Goal: Share content: Share content

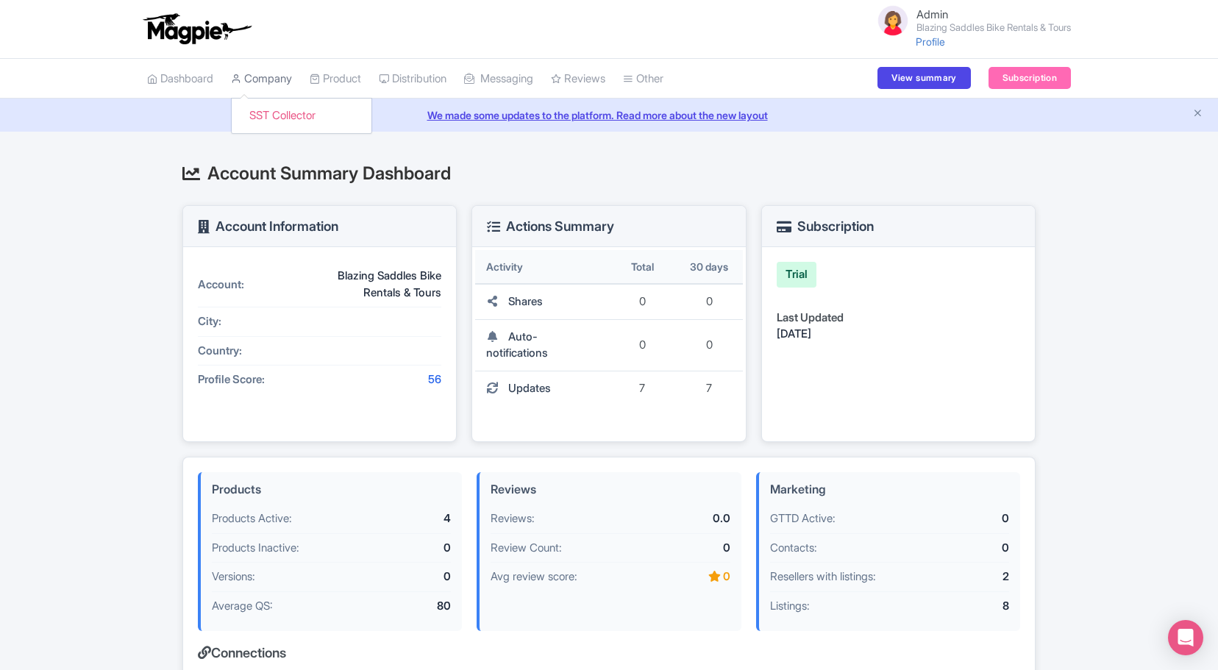
click at [272, 81] on link "Company" at bounding box center [261, 79] width 61 height 40
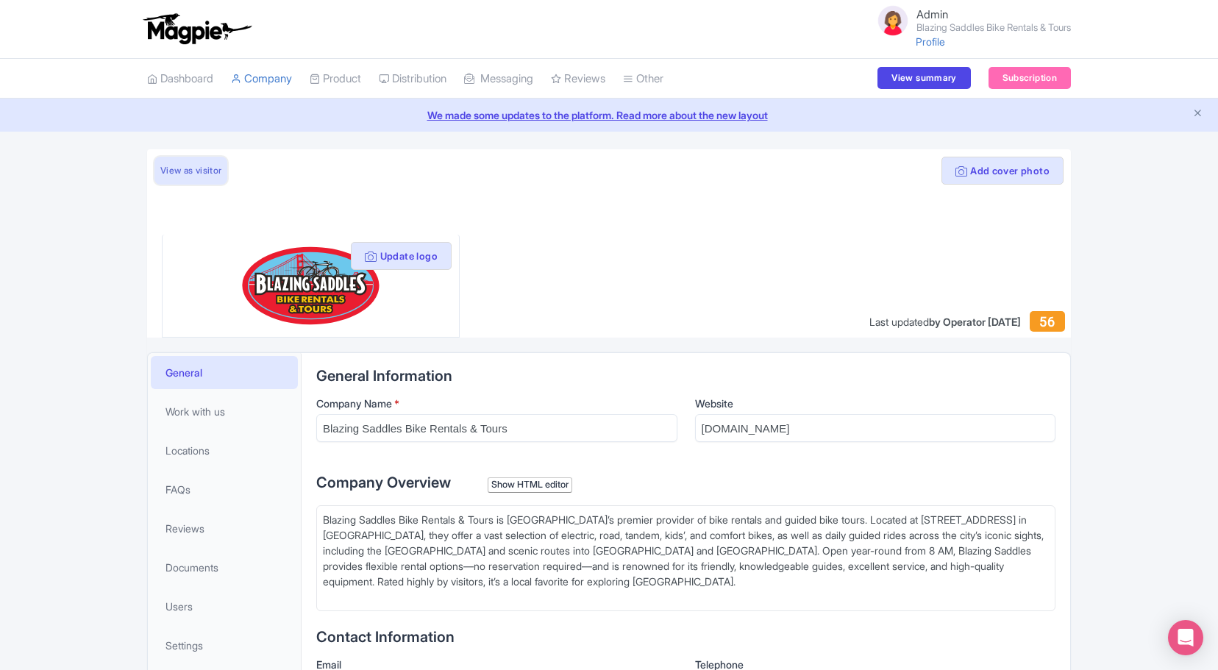
click at [200, 170] on link "View as visitor" at bounding box center [191, 171] width 73 height 28
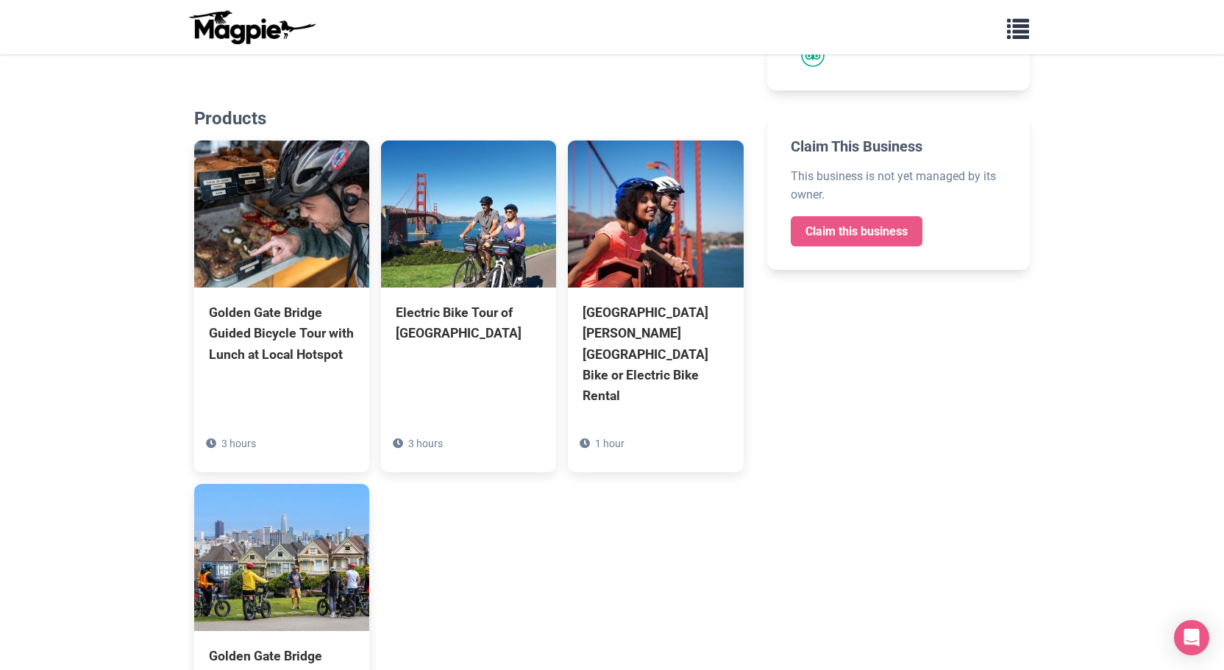
scroll to position [453, 0]
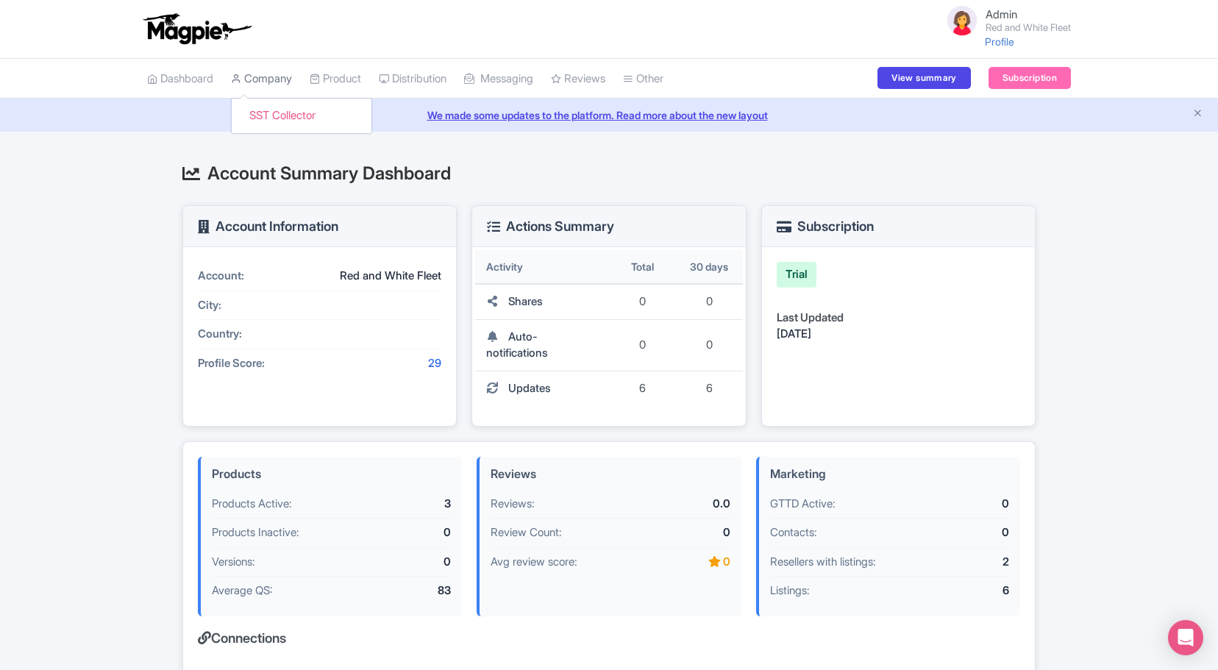
click at [280, 75] on link "Company" at bounding box center [261, 79] width 61 height 40
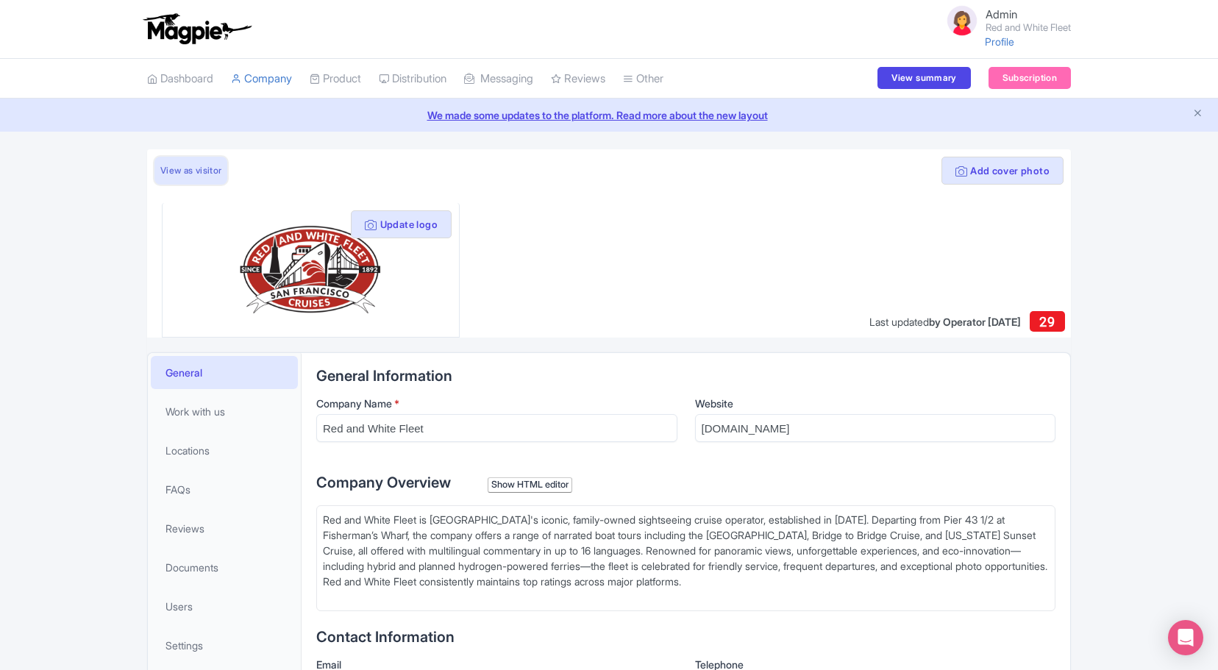
click at [211, 177] on link "View as visitor" at bounding box center [191, 171] width 73 height 28
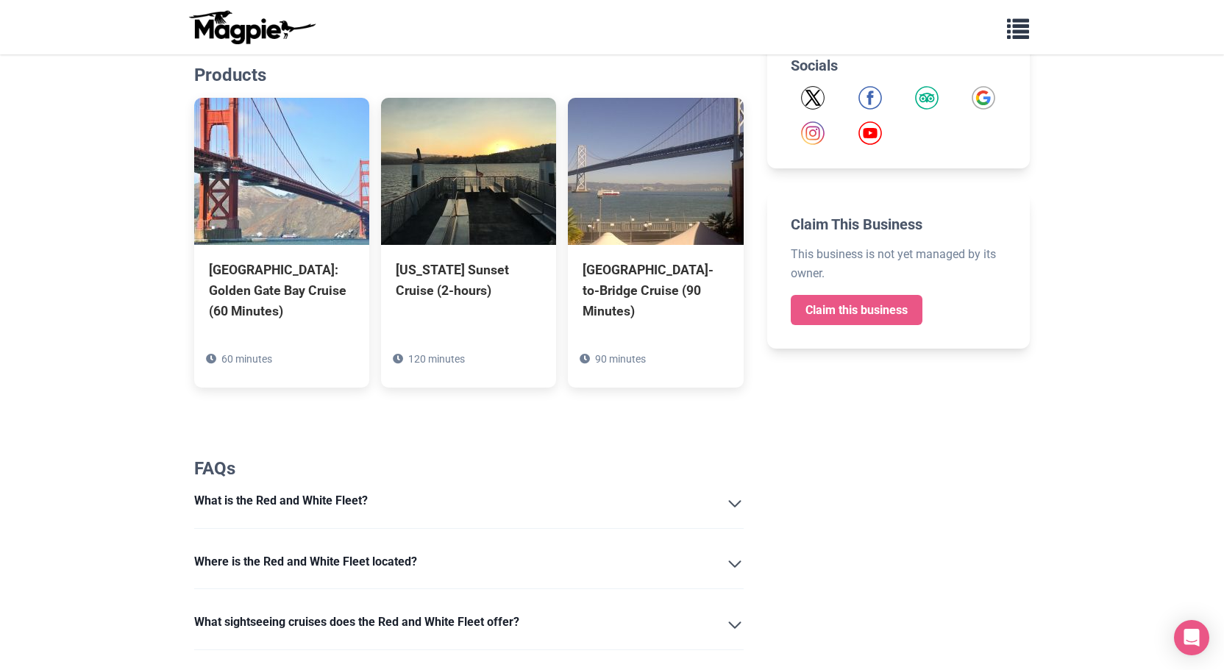
scroll to position [344, 0]
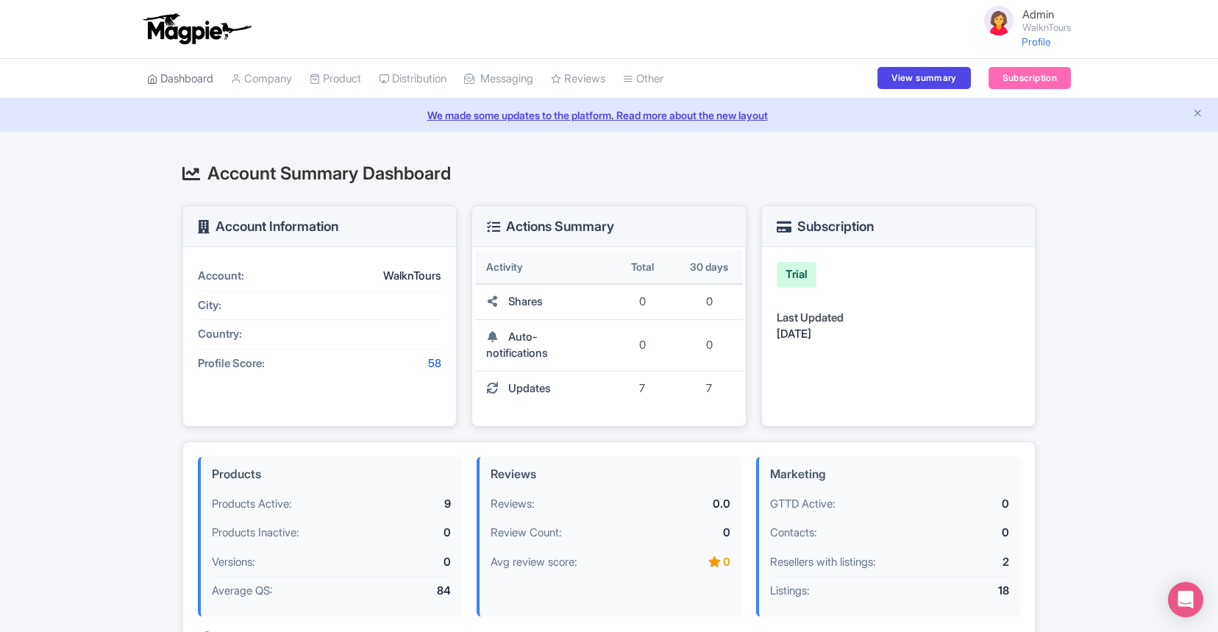
click at [196, 84] on link "Dashboard" at bounding box center [180, 79] width 66 height 40
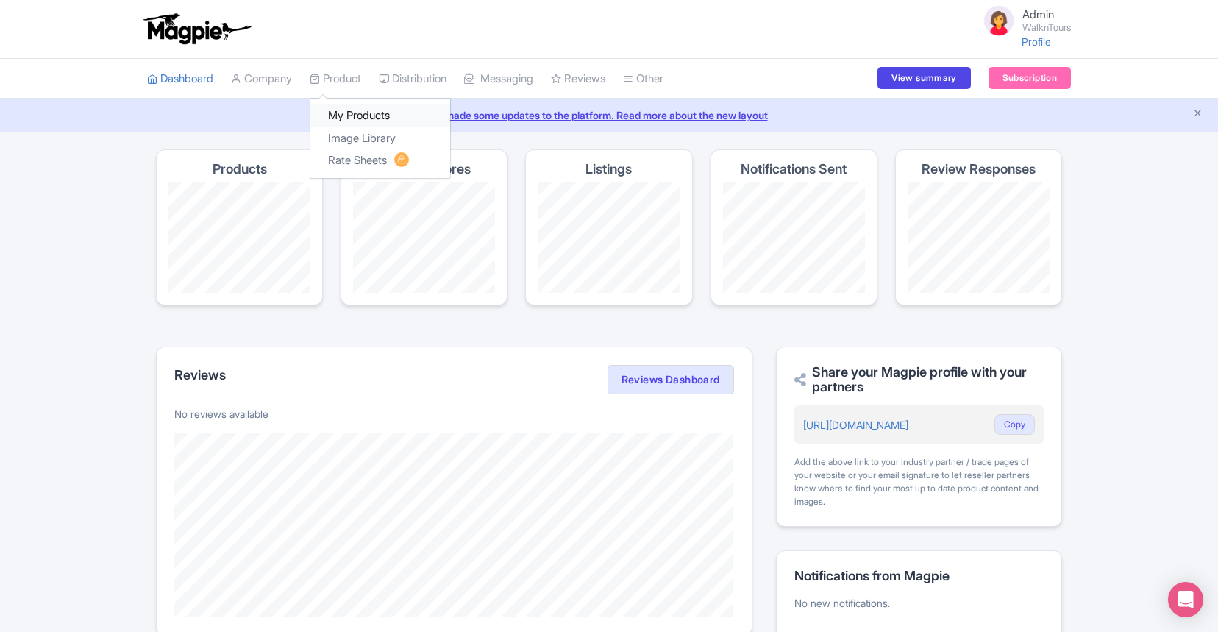
click at [350, 113] on link "My Products" at bounding box center [381, 115] width 140 height 23
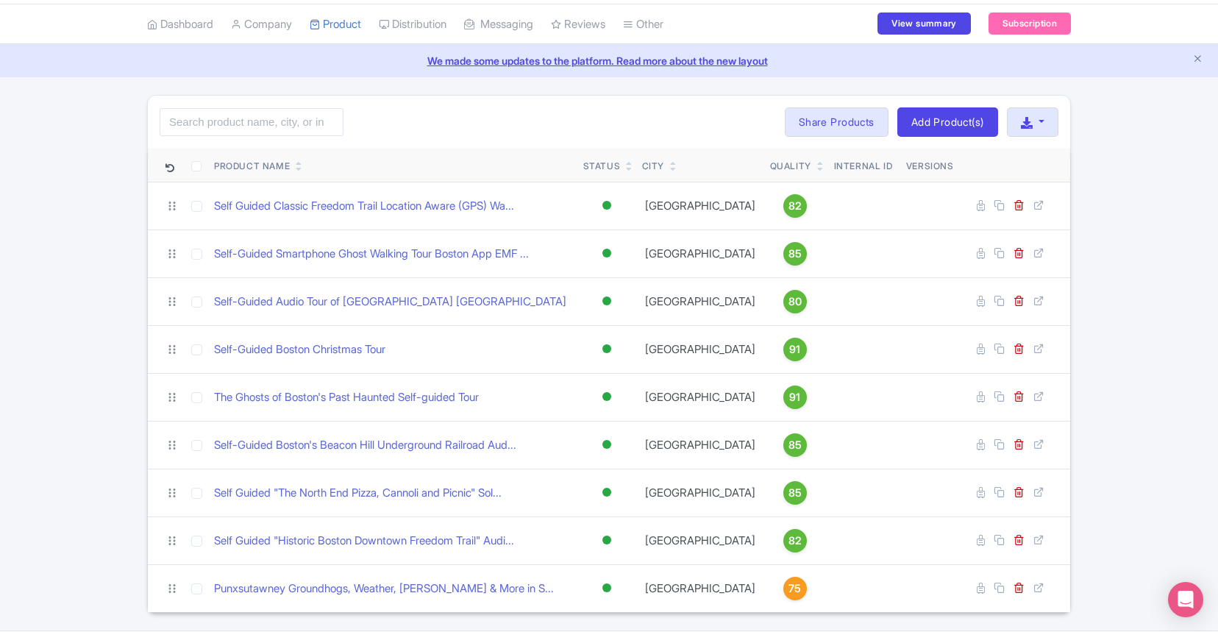
scroll to position [99, 0]
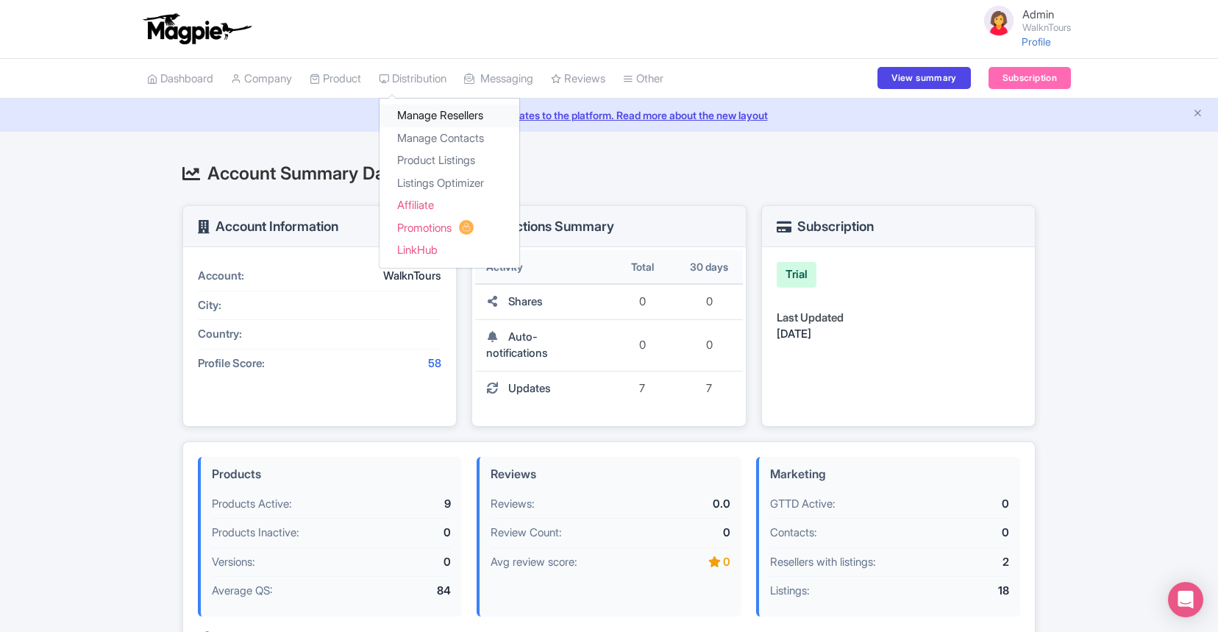
click at [421, 116] on link "Manage Resellers" at bounding box center [450, 115] width 140 height 23
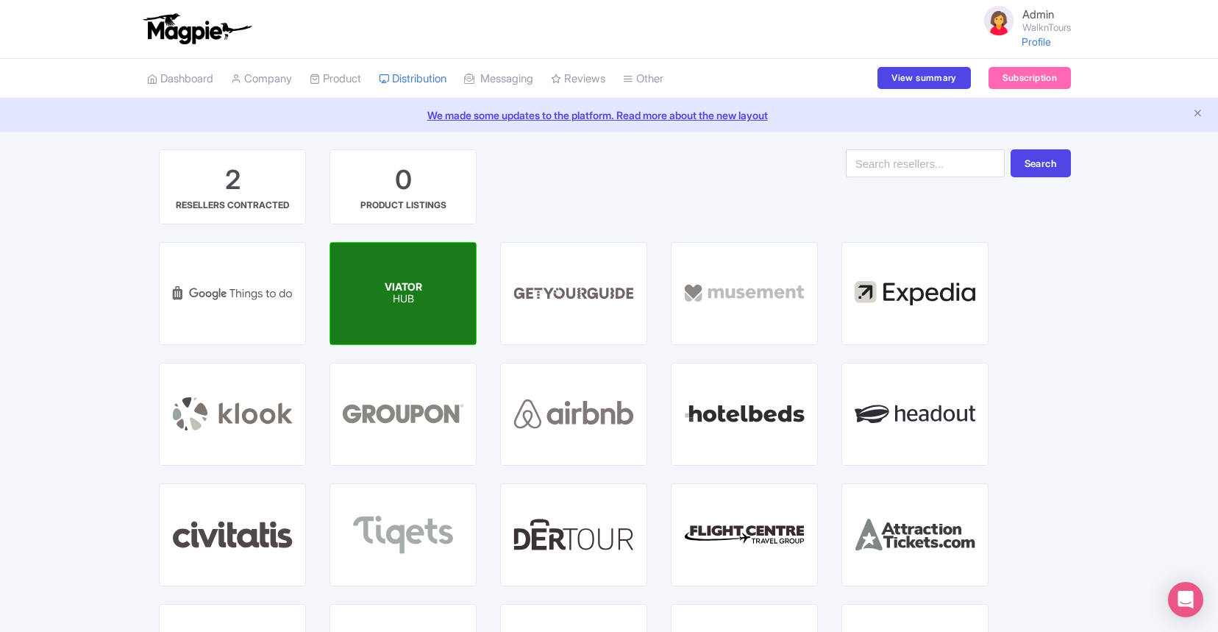
click at [405, 283] on span "VIATOR" at bounding box center [404, 286] width 38 height 13
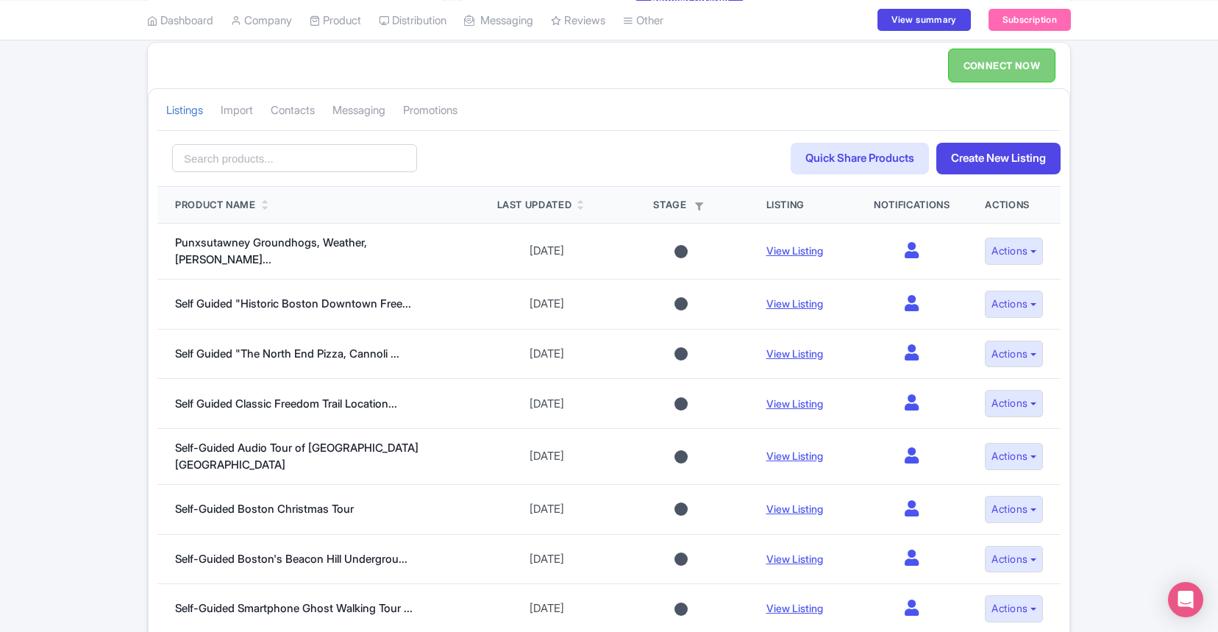
scroll to position [308, 0]
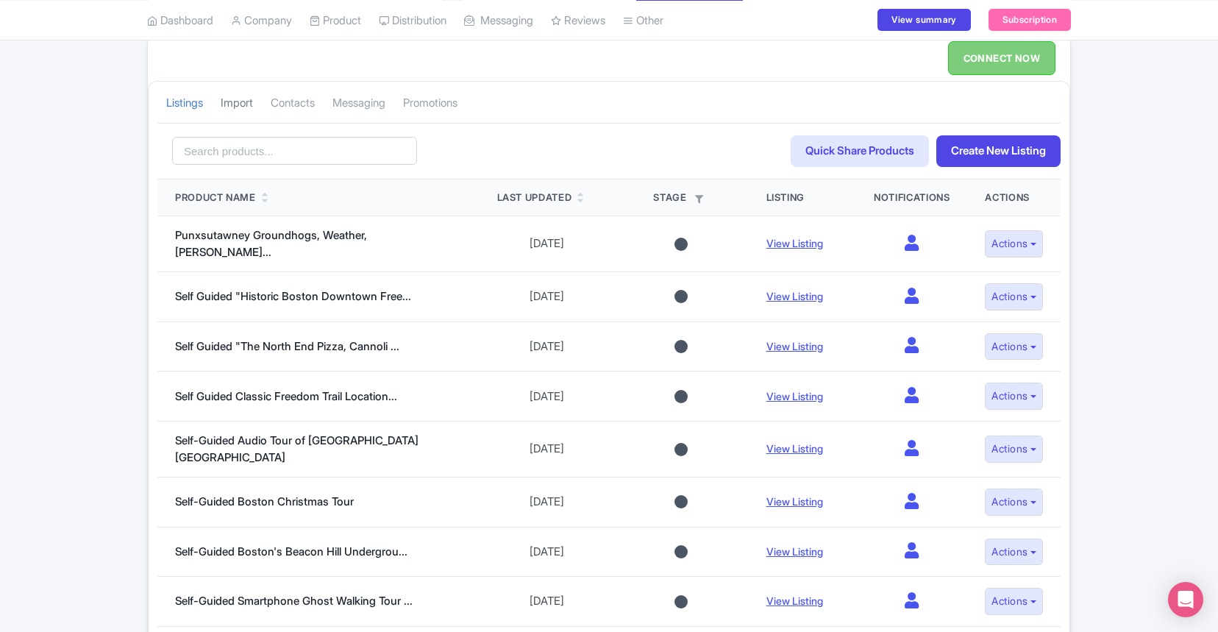
click at [248, 107] on link "Import" at bounding box center [237, 103] width 32 height 40
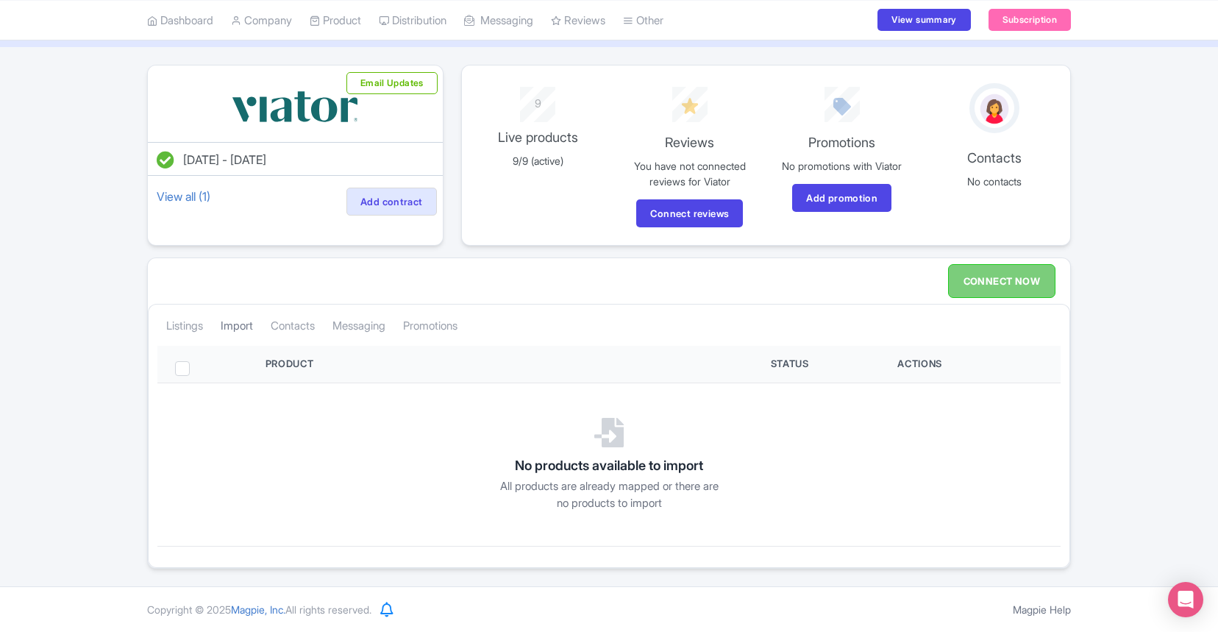
scroll to position [85, 0]
click at [180, 330] on link "Listings" at bounding box center [184, 326] width 37 height 40
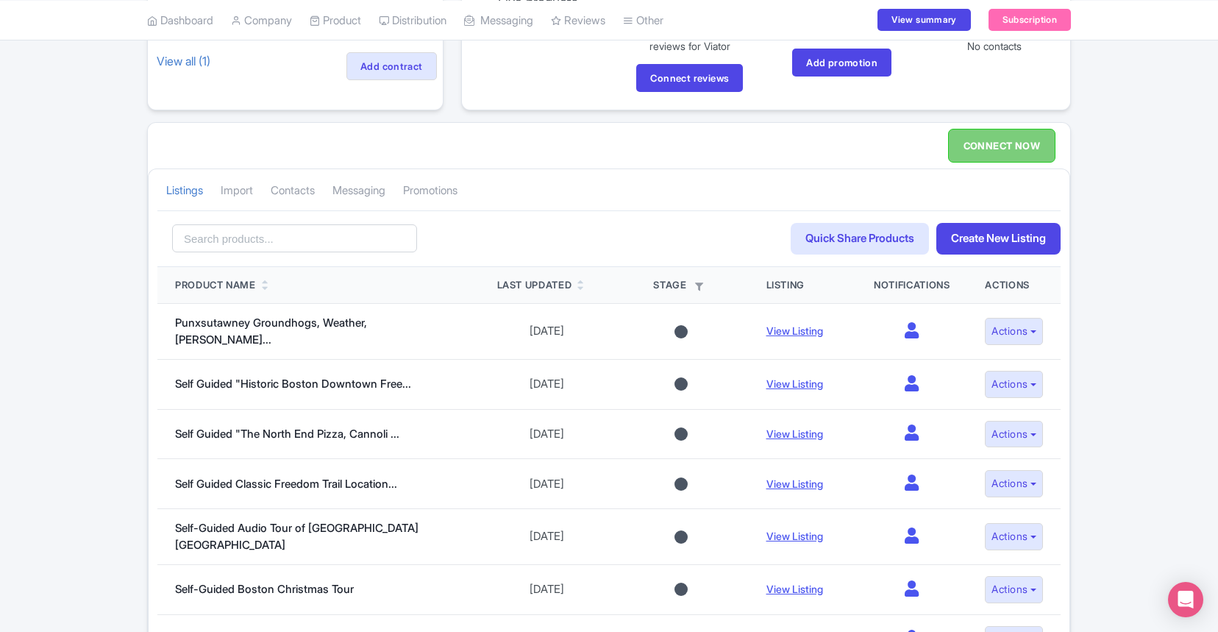
scroll to position [221, 0]
click at [991, 138] on link "CONNECT NOW" at bounding box center [1001, 145] width 107 height 34
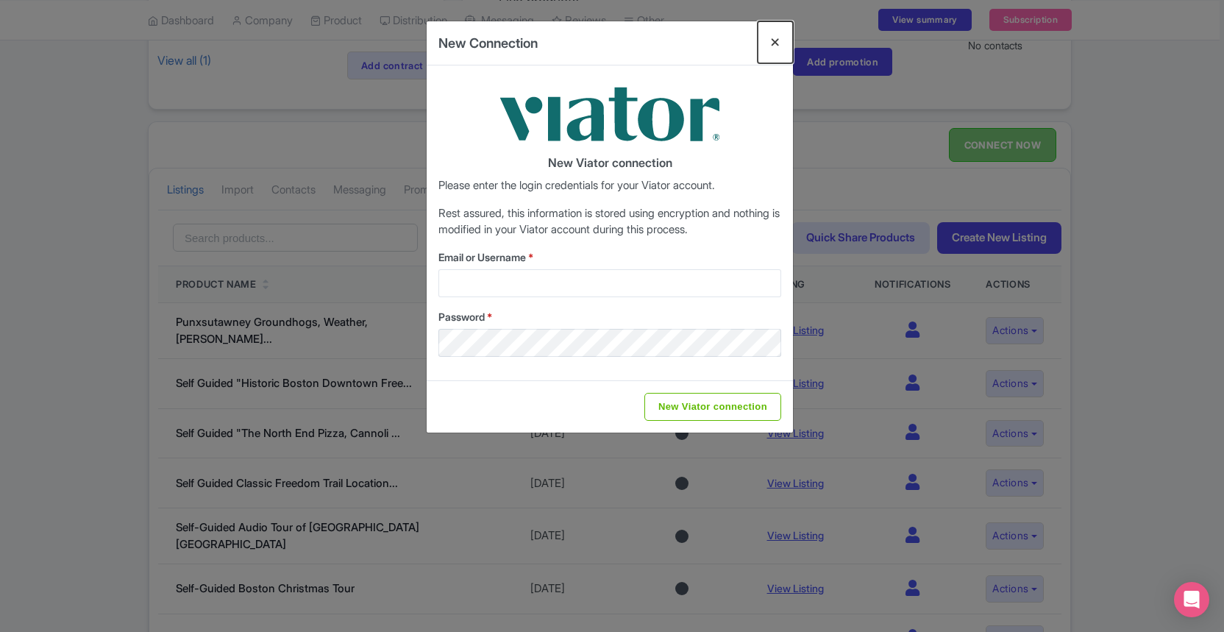
click at [777, 38] on button "Close" at bounding box center [775, 42] width 35 height 42
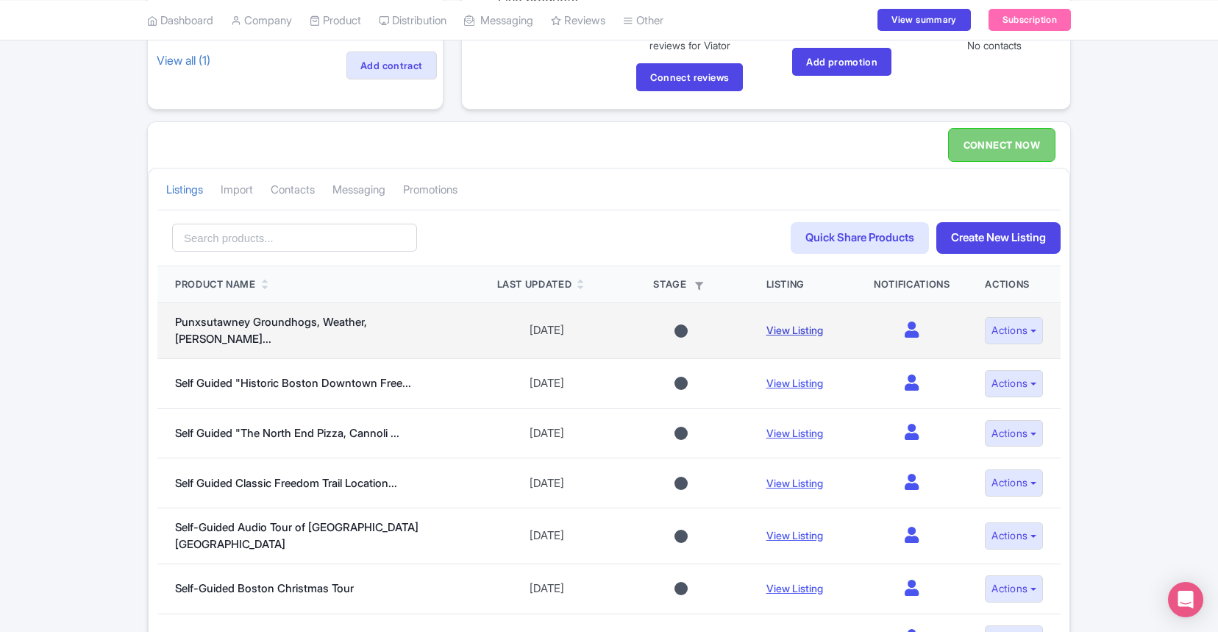
click at [773, 327] on link "View Listing" at bounding box center [795, 330] width 57 height 13
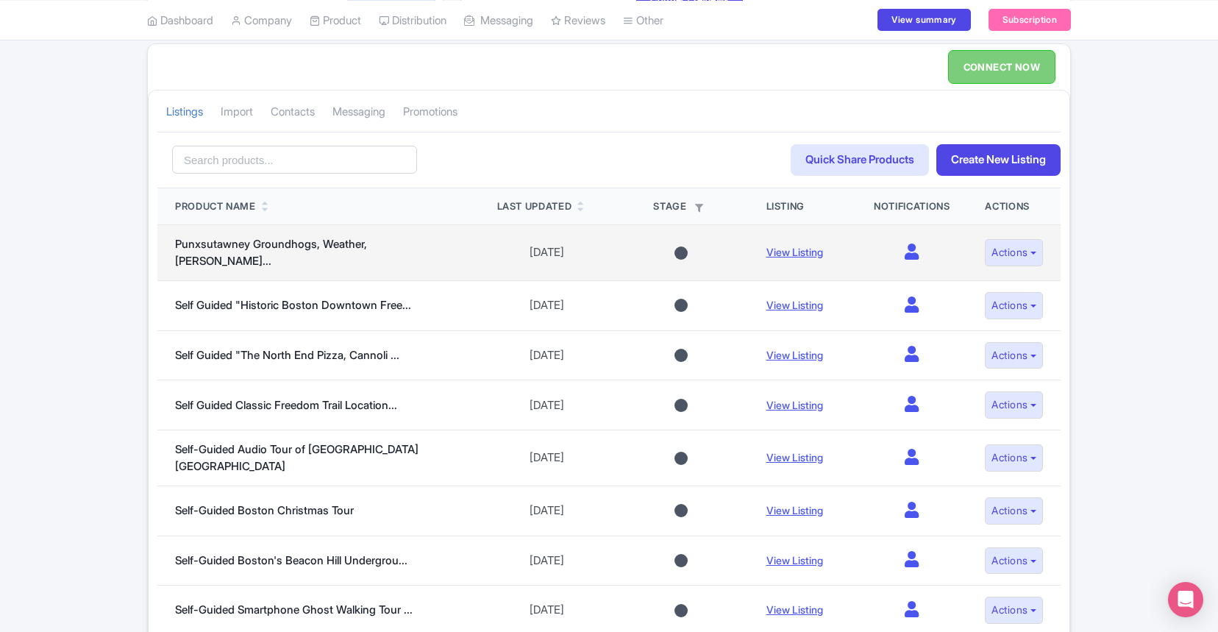
scroll to position [239, 0]
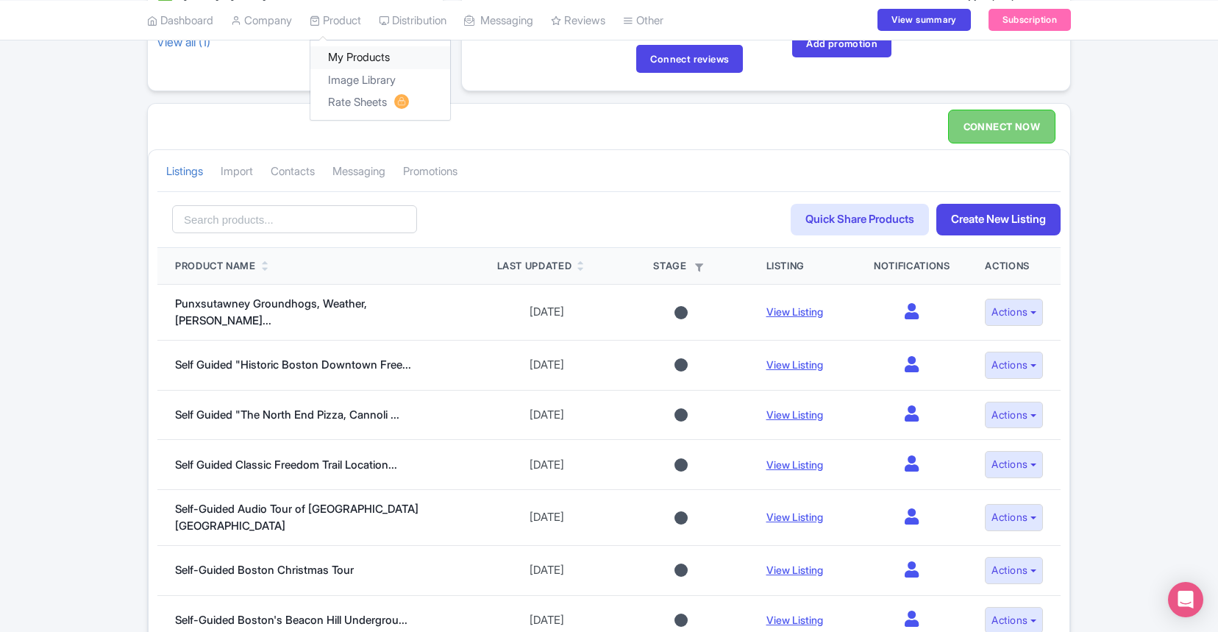
click at [362, 54] on link "My Products" at bounding box center [381, 57] width 140 height 23
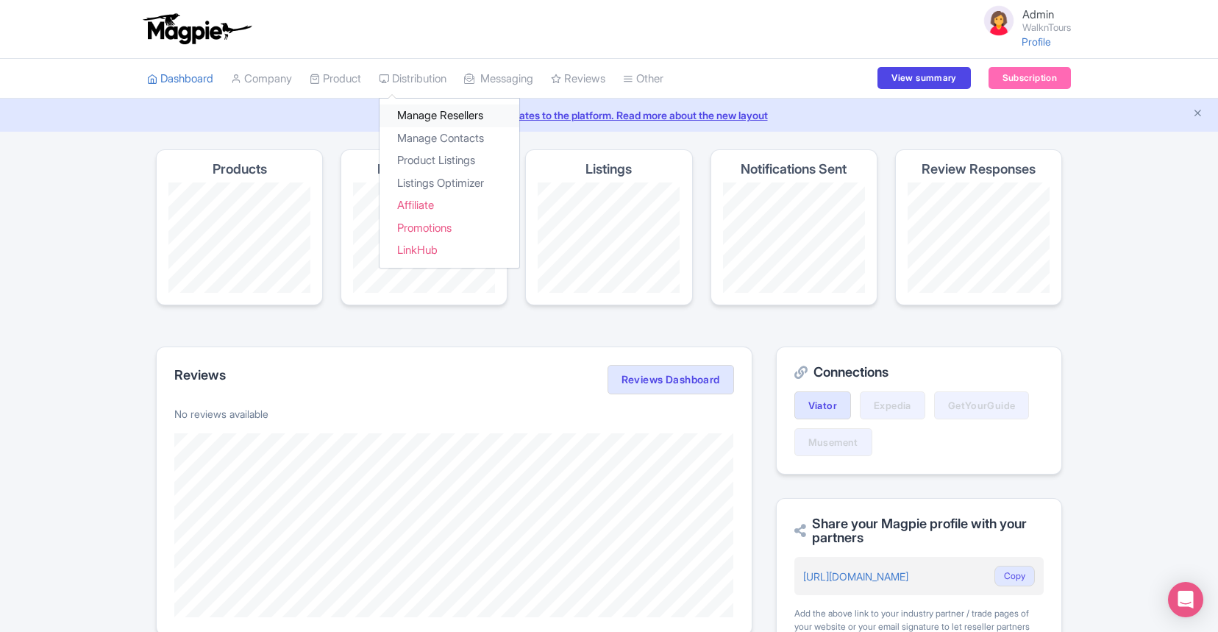
click at [419, 118] on link "Manage Resellers" at bounding box center [450, 115] width 140 height 23
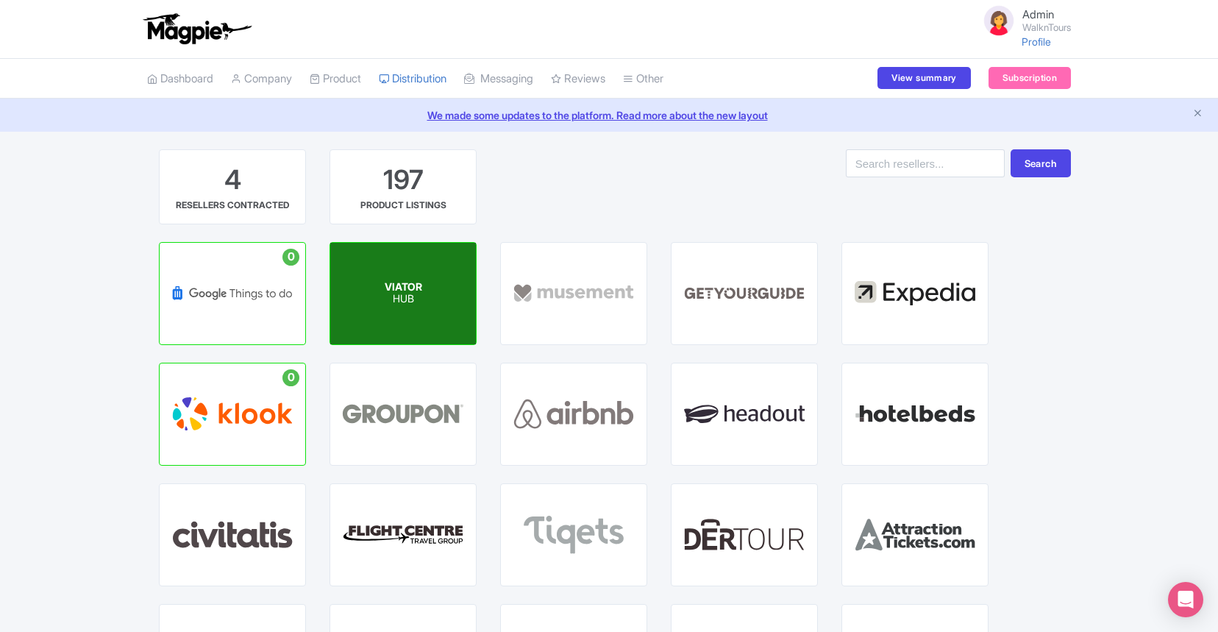
click at [394, 315] on div "VIATOR HUB" at bounding box center [403, 294] width 146 height 102
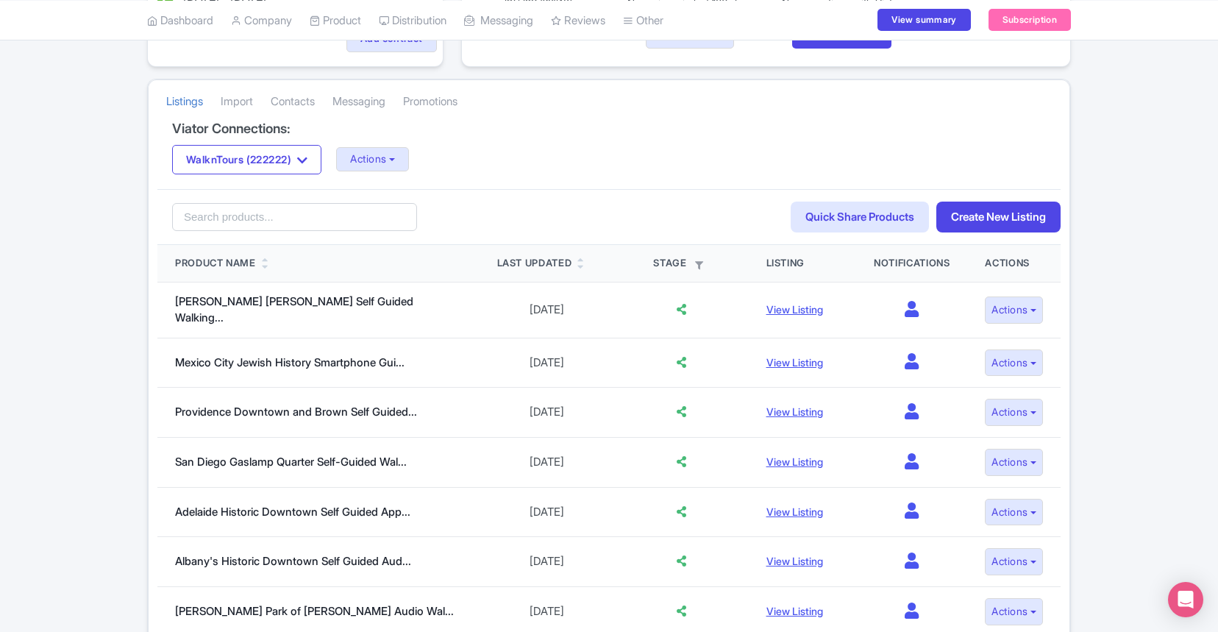
scroll to position [249, 0]
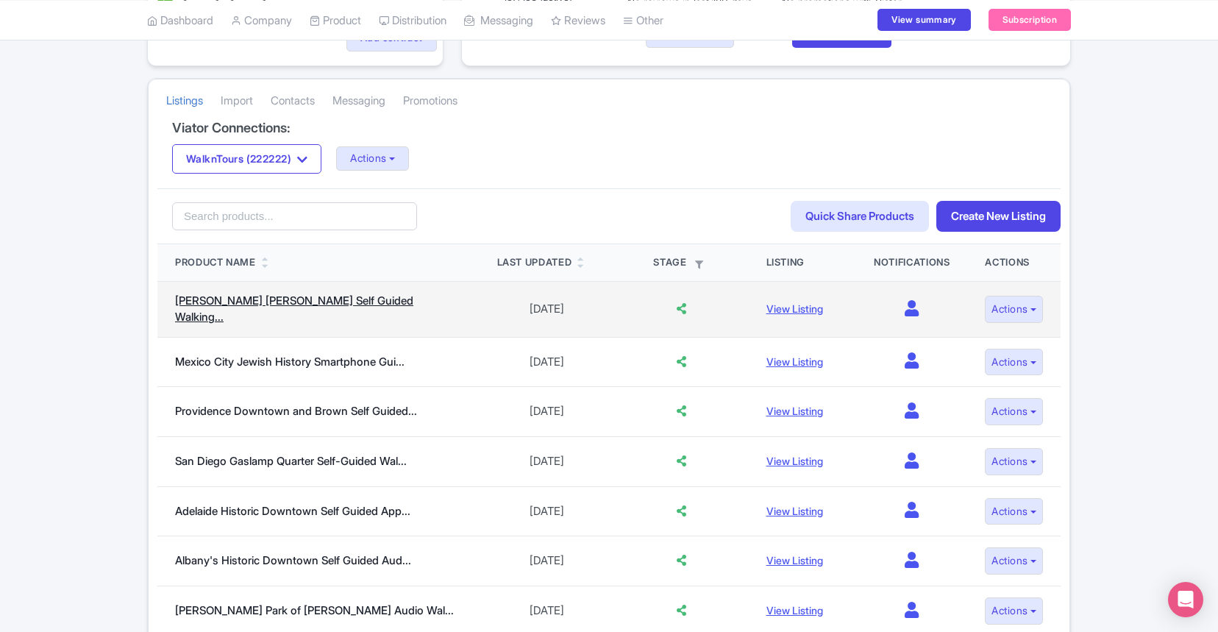
click at [381, 311] on link "Jack Kerouac’s Lowell Self Guided Walking..." at bounding box center [294, 309] width 238 height 31
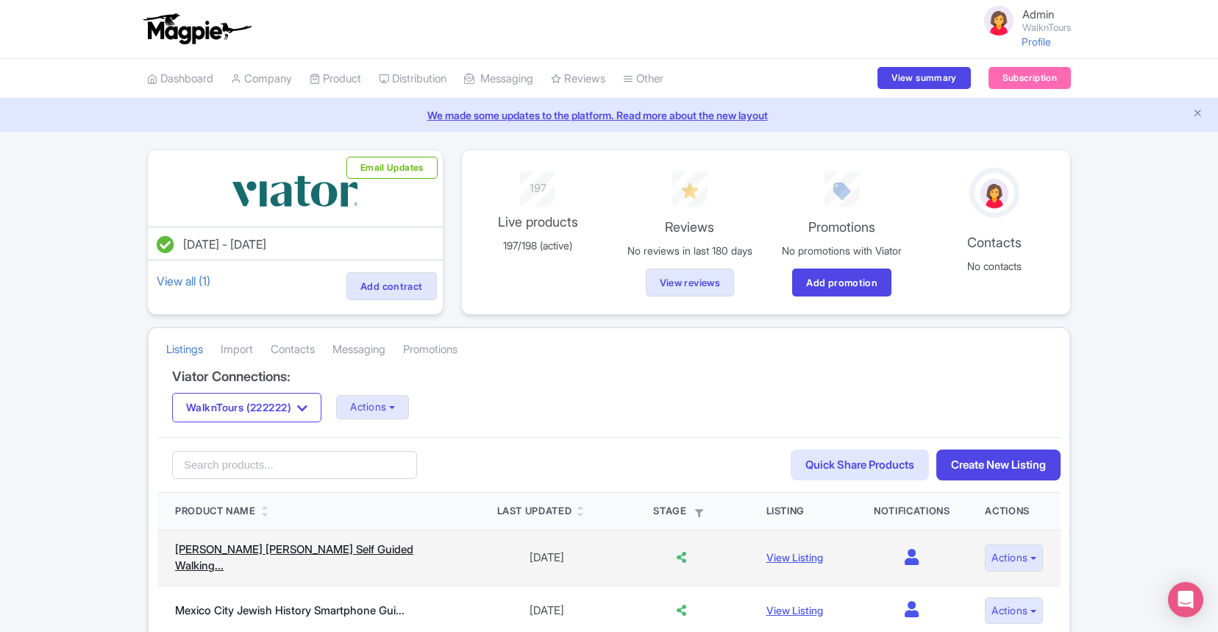
click at [266, 554] on link "Jack Kerouac’s Lowell Self Guided Walking..." at bounding box center [294, 557] width 238 height 31
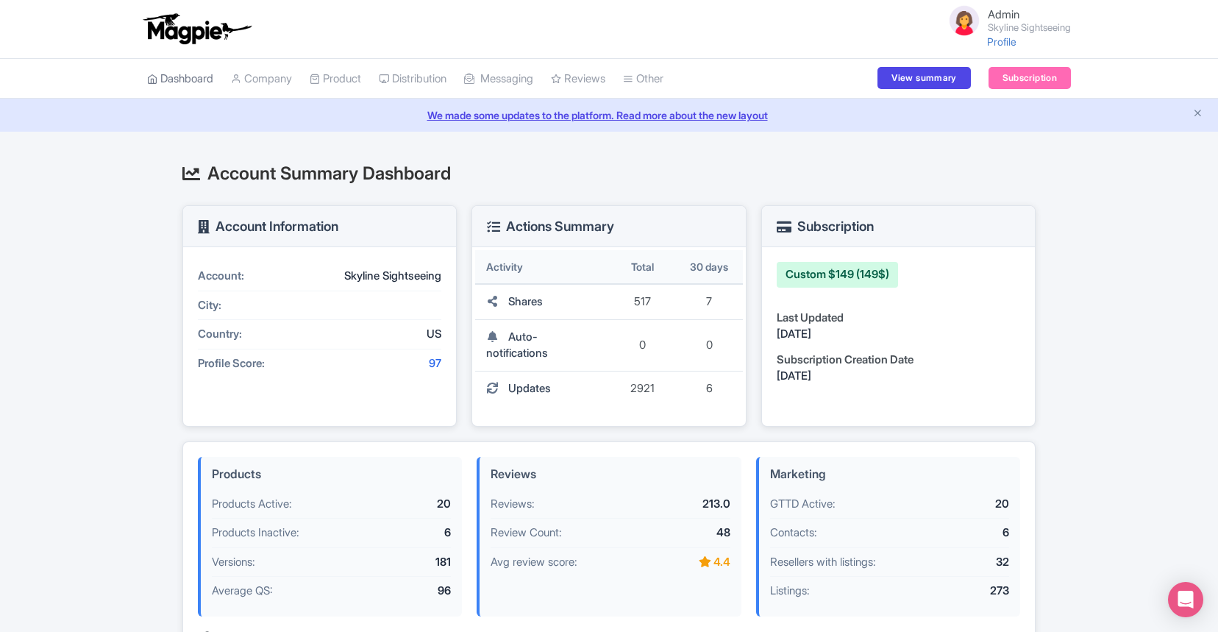
click at [197, 80] on link "Dashboard" at bounding box center [180, 79] width 66 height 40
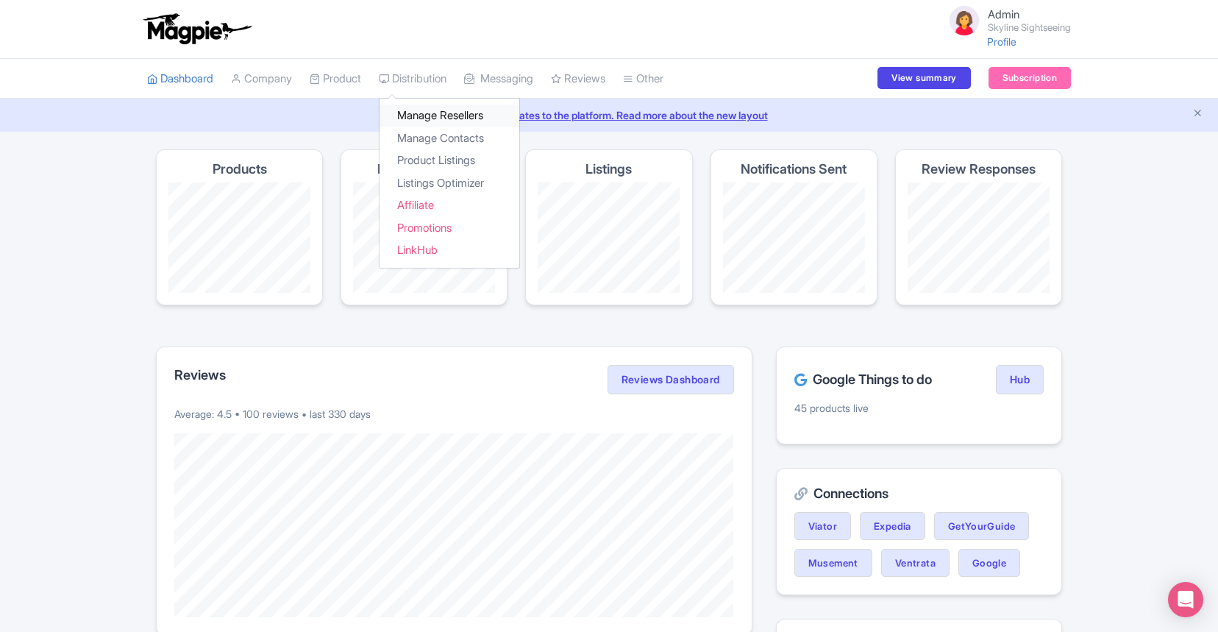
click at [414, 112] on link "Manage Resellers" at bounding box center [450, 115] width 140 height 23
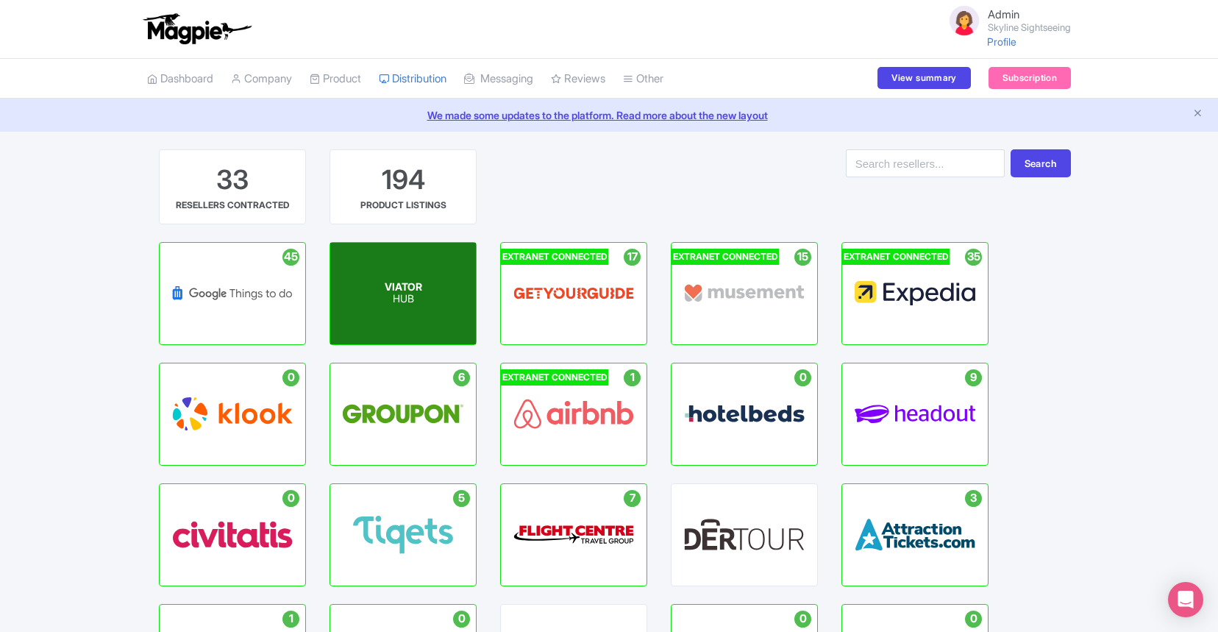
click at [402, 272] on div "VIATOR HUB" at bounding box center [403, 294] width 146 height 102
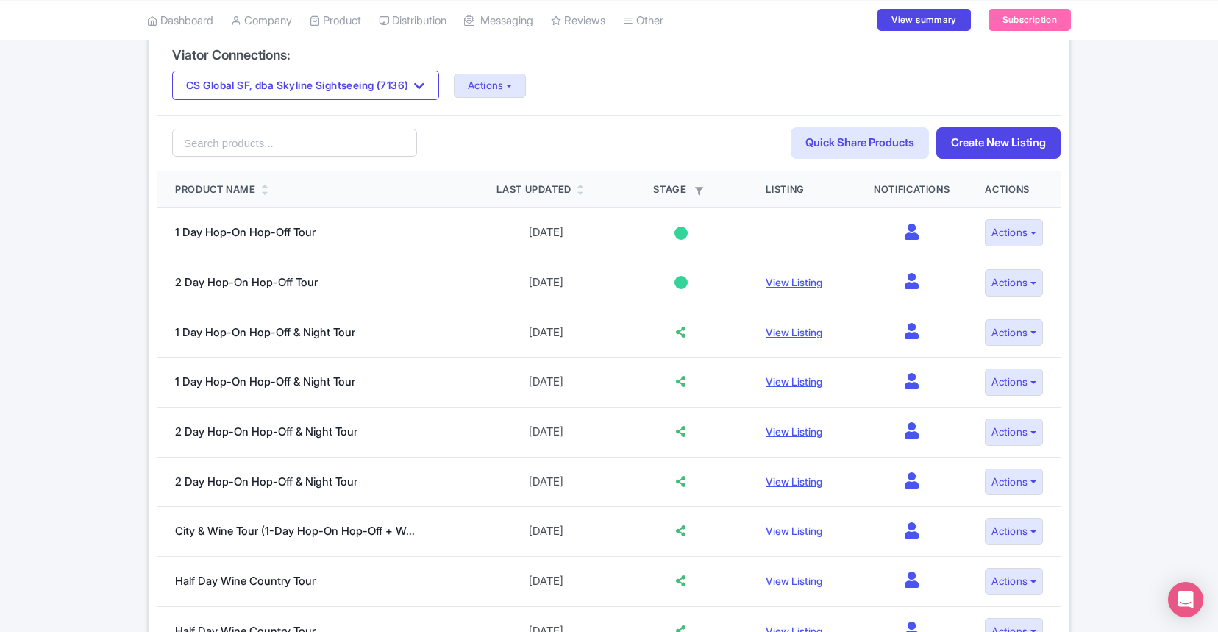
scroll to position [347, 0]
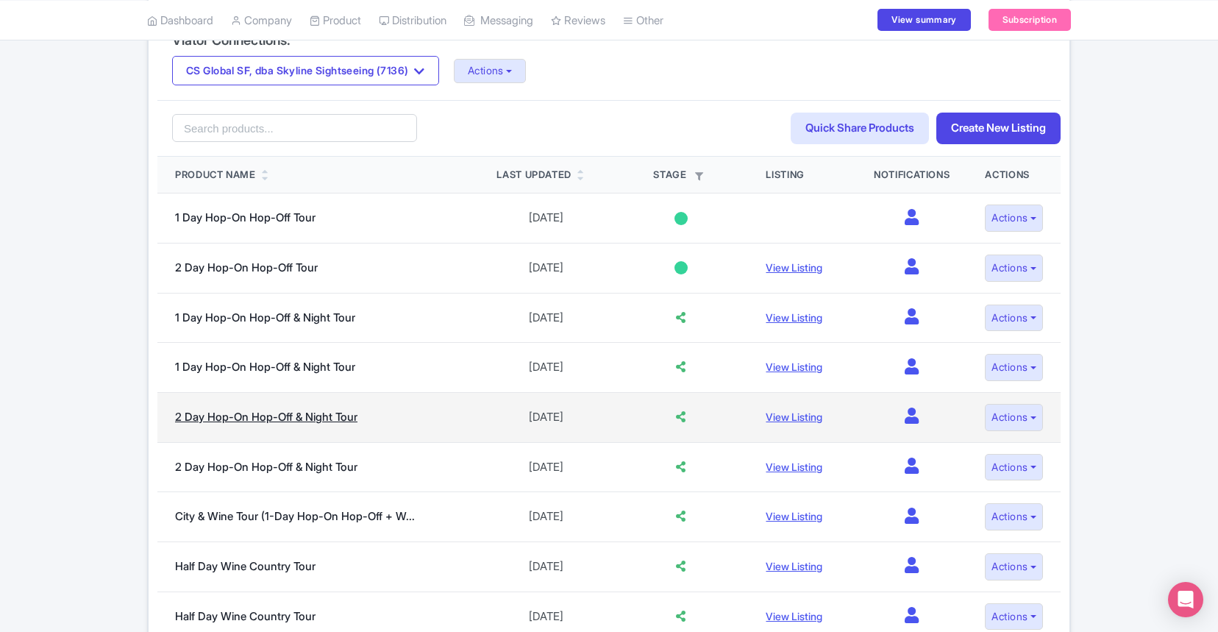
click at [230, 416] on link "2 Day Hop-On Hop-Off & Night Tour" at bounding box center [266, 417] width 182 height 14
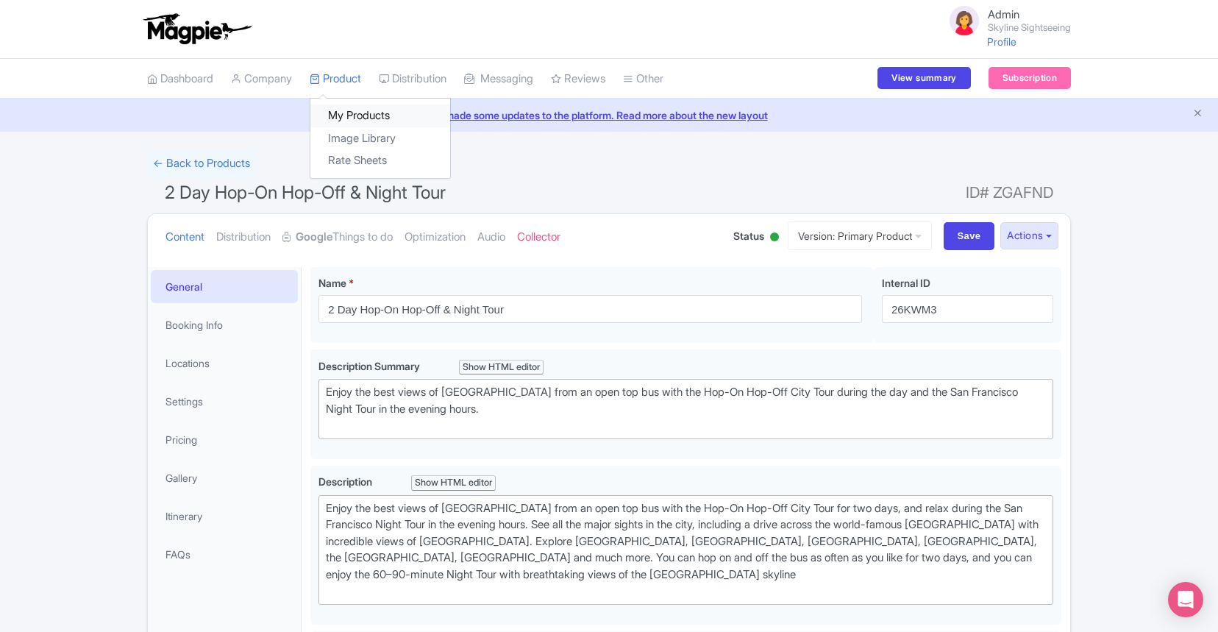
click at [352, 110] on link "My Products" at bounding box center [381, 115] width 140 height 23
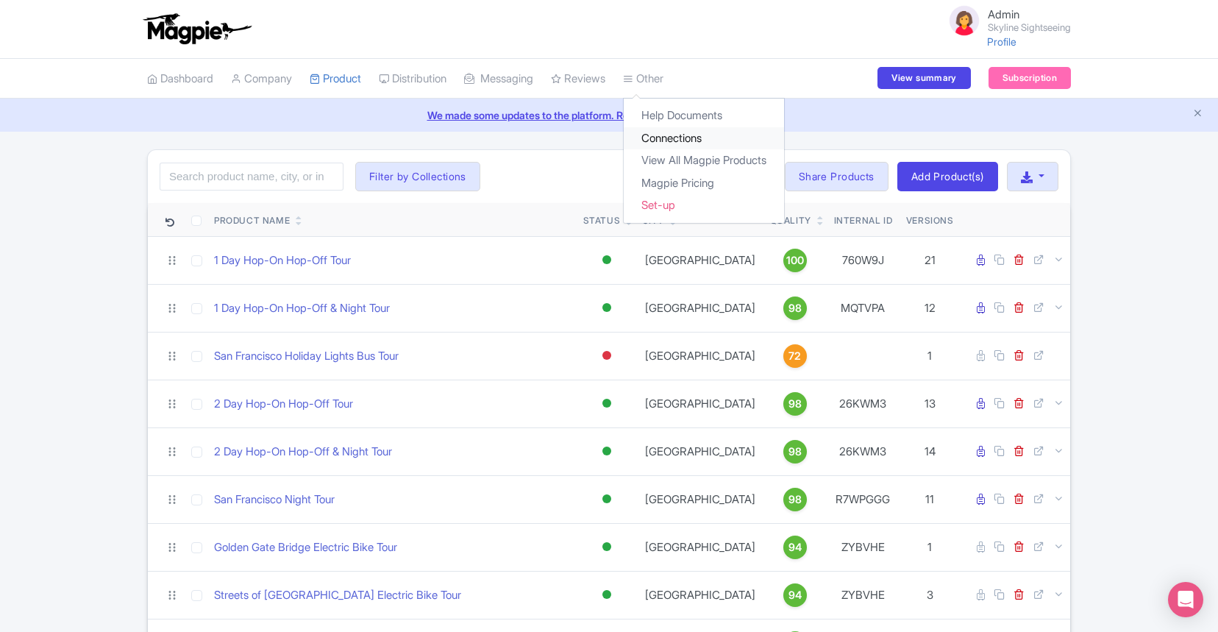
click at [681, 136] on link "Connections" at bounding box center [704, 138] width 160 height 23
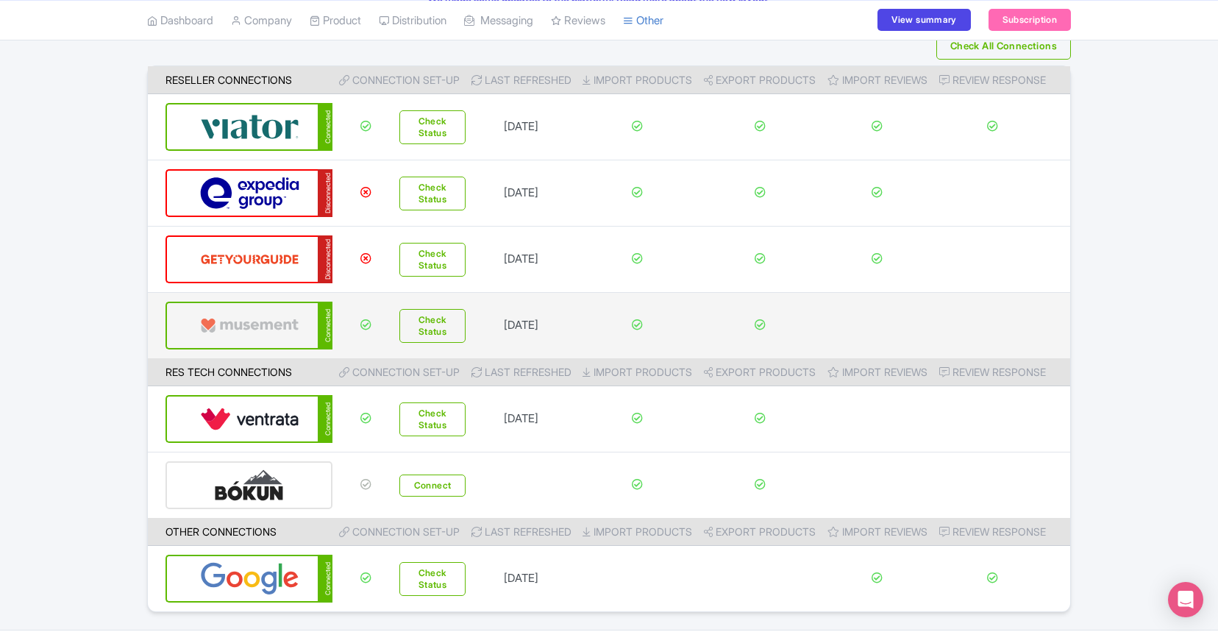
scroll to position [161, 0]
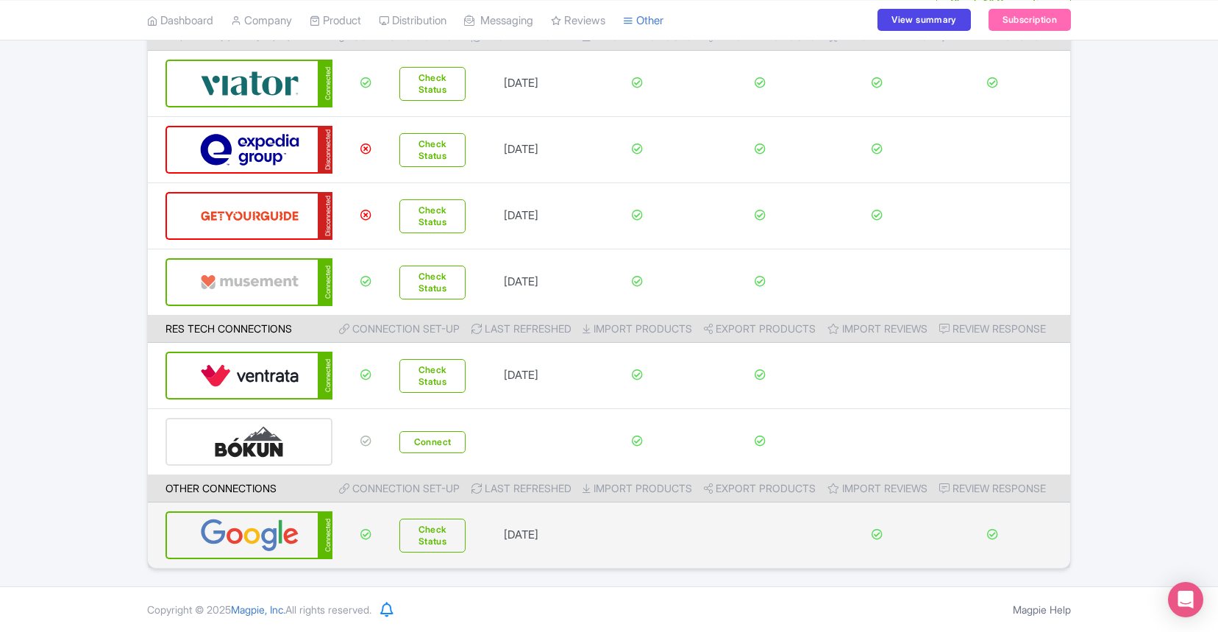
click at [253, 539] on img at bounding box center [249, 535] width 99 height 45
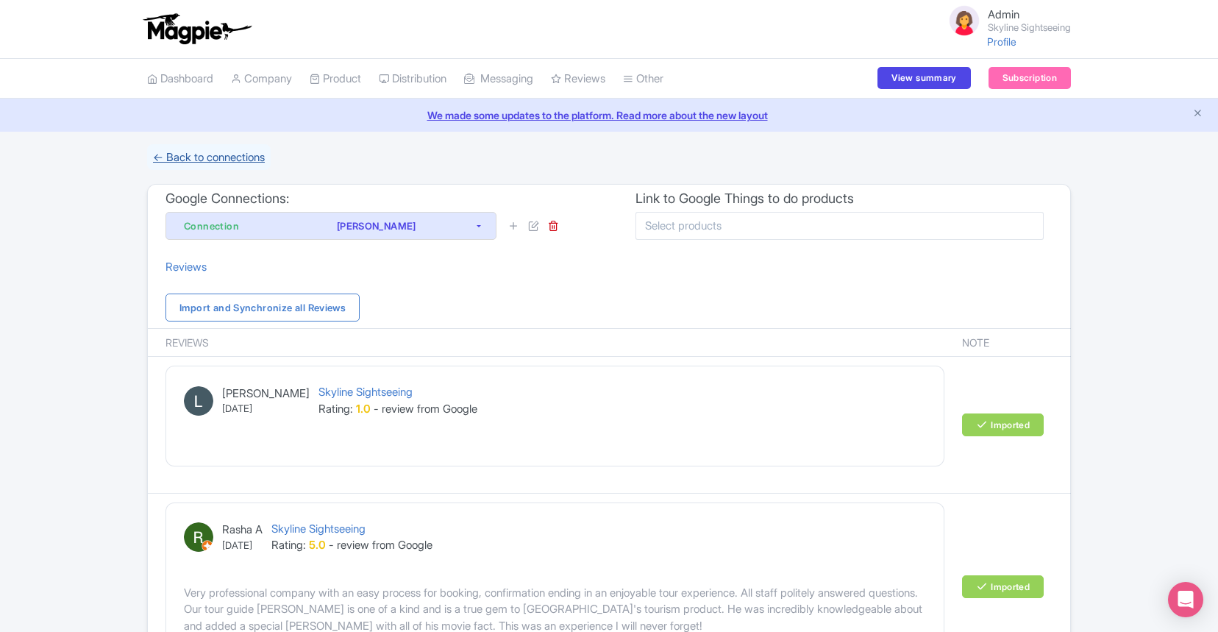
click at [194, 151] on link "← Back to connections" at bounding box center [209, 157] width 124 height 26
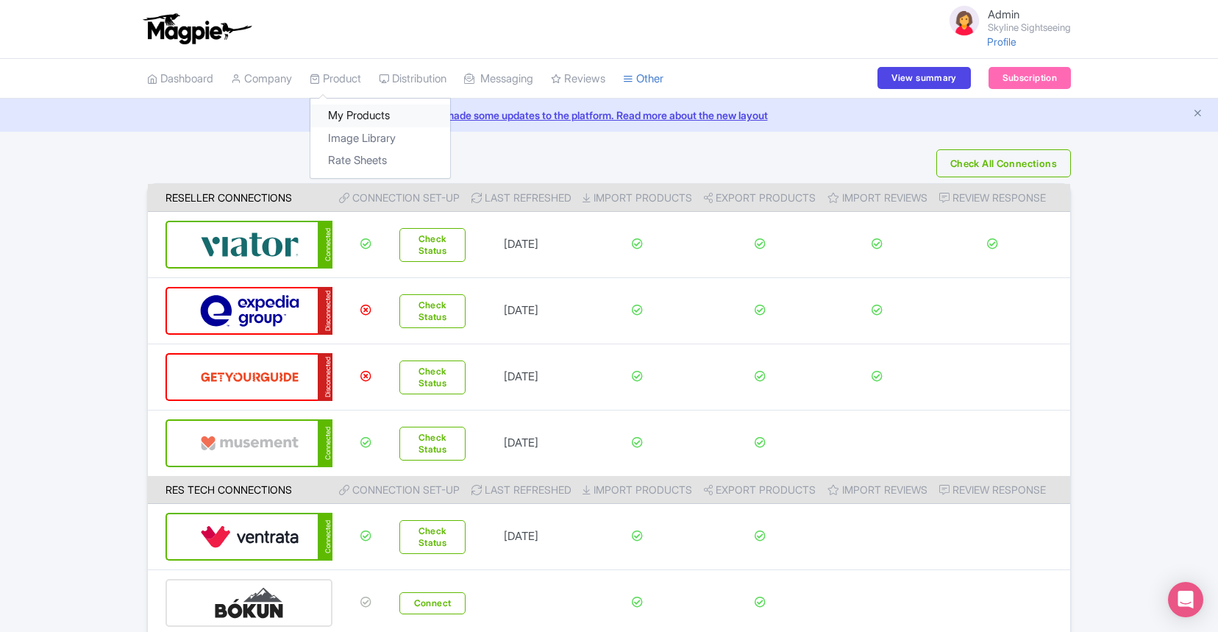
click at [344, 108] on link "My Products" at bounding box center [381, 115] width 140 height 23
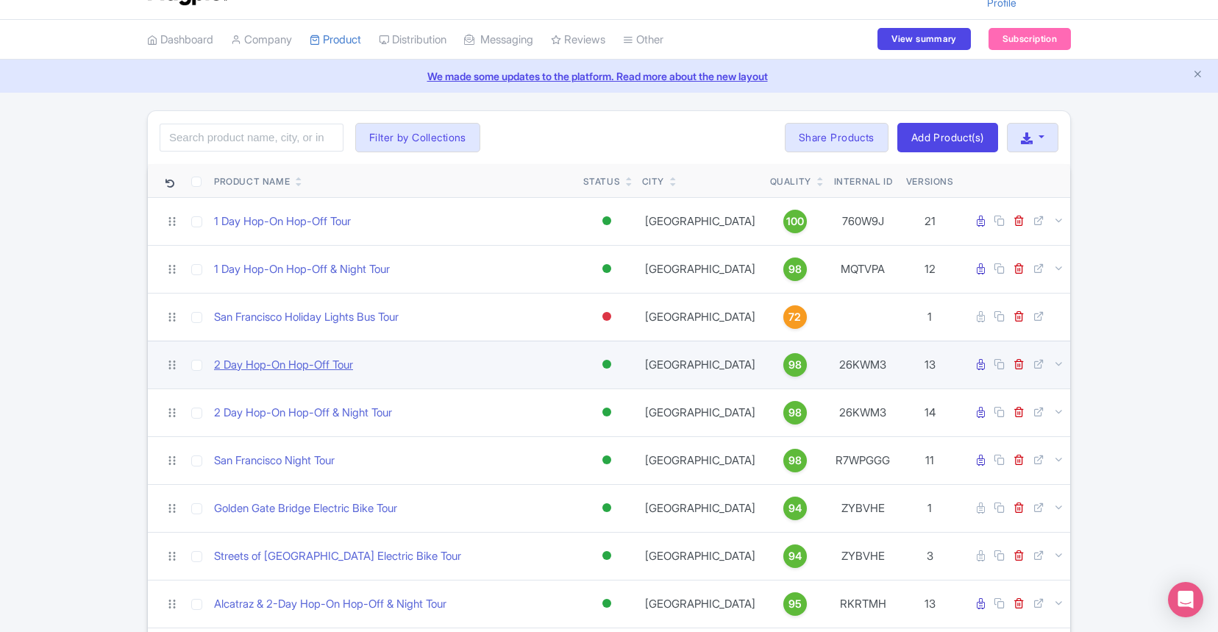
scroll to position [46, 0]
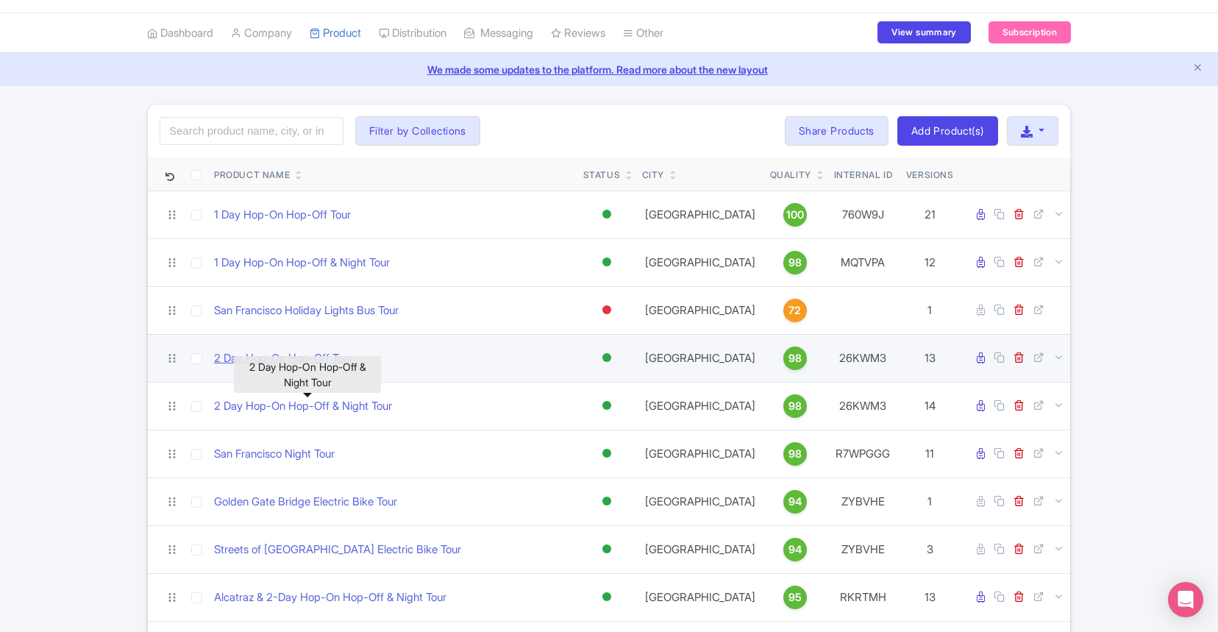
click at [291, 405] on link "2 Day Hop-On Hop-Off & Night Tour" at bounding box center [303, 406] width 178 height 17
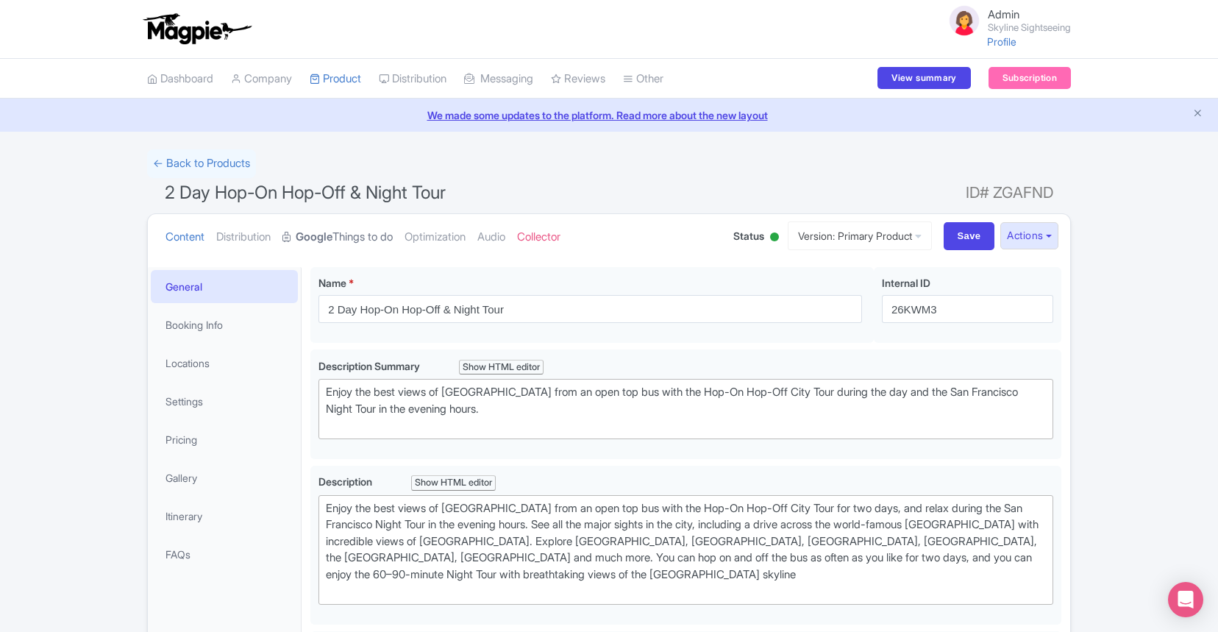
click at [381, 241] on link "Google Things to do" at bounding box center [338, 237] width 110 height 46
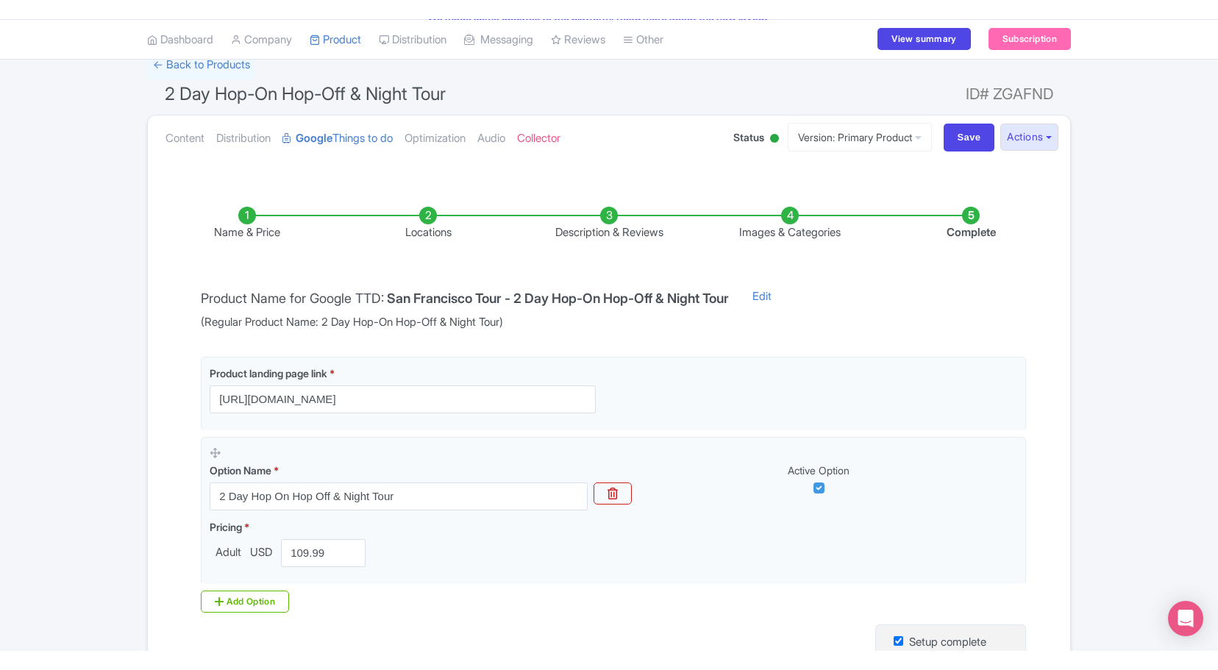
scroll to position [144, 0]
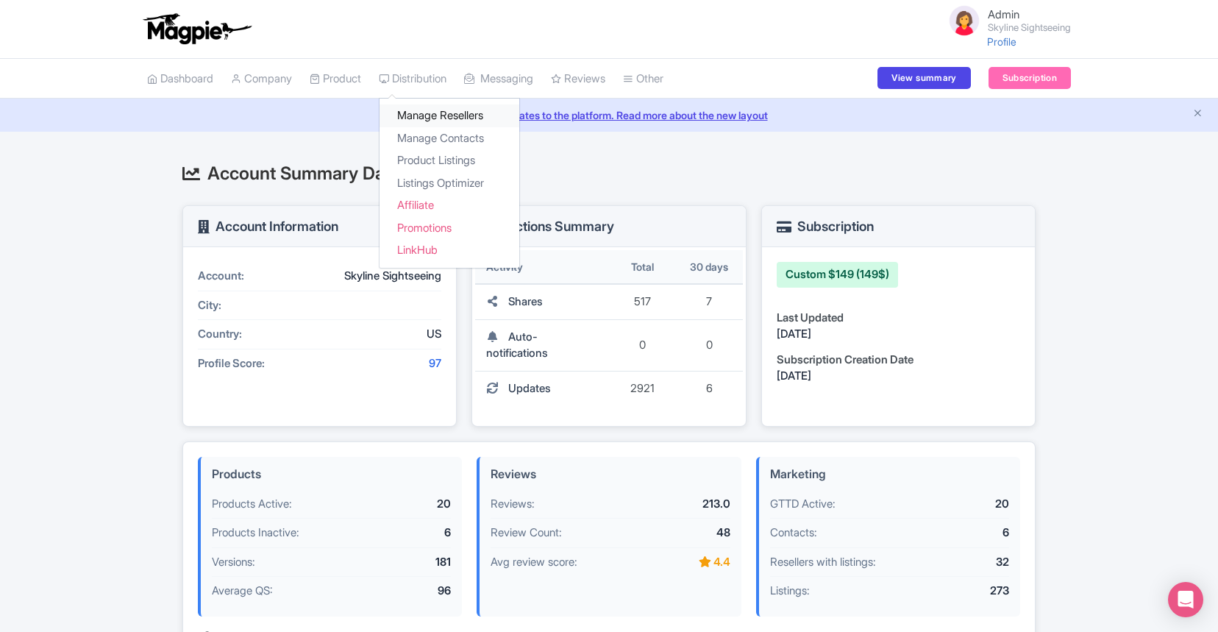
click at [416, 119] on link "Manage Resellers" at bounding box center [450, 115] width 140 height 23
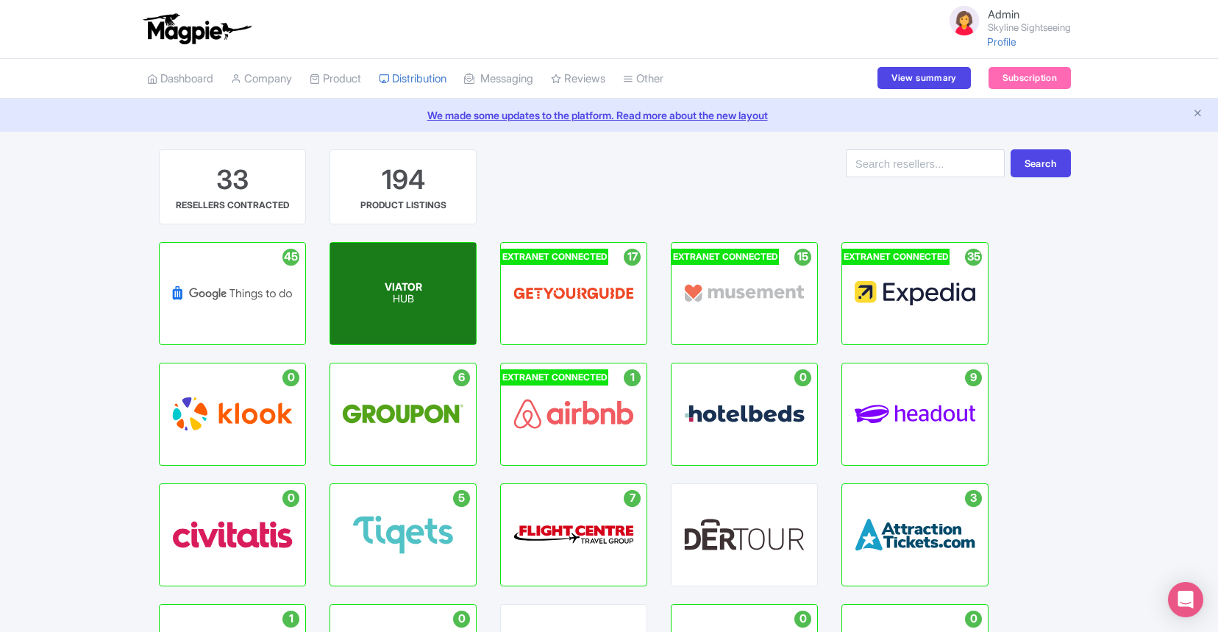
click at [427, 299] on div "VIATOR HUB" at bounding box center [403, 294] width 146 height 102
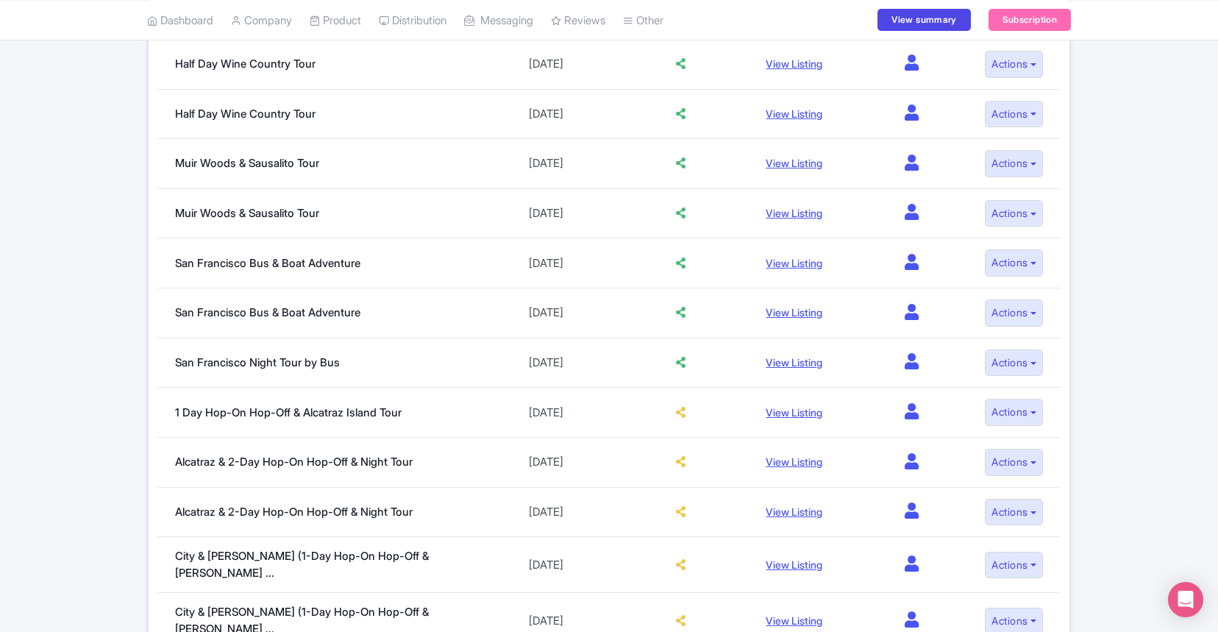
scroll to position [1027, 0]
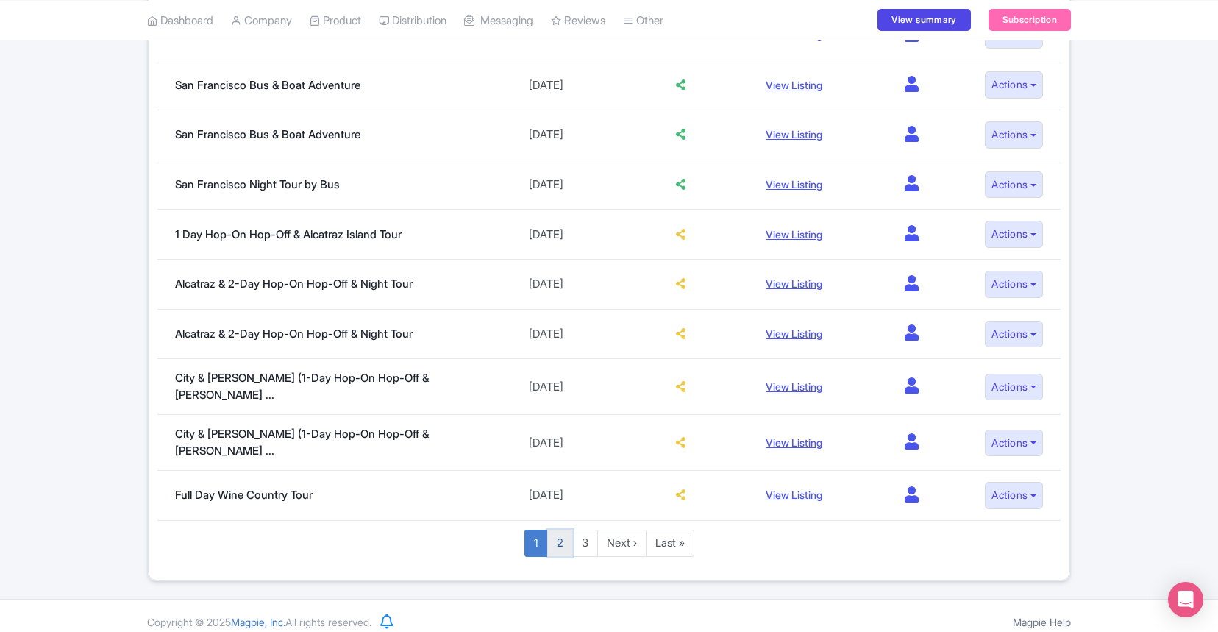
click at [553, 532] on link "2" at bounding box center [560, 543] width 26 height 27
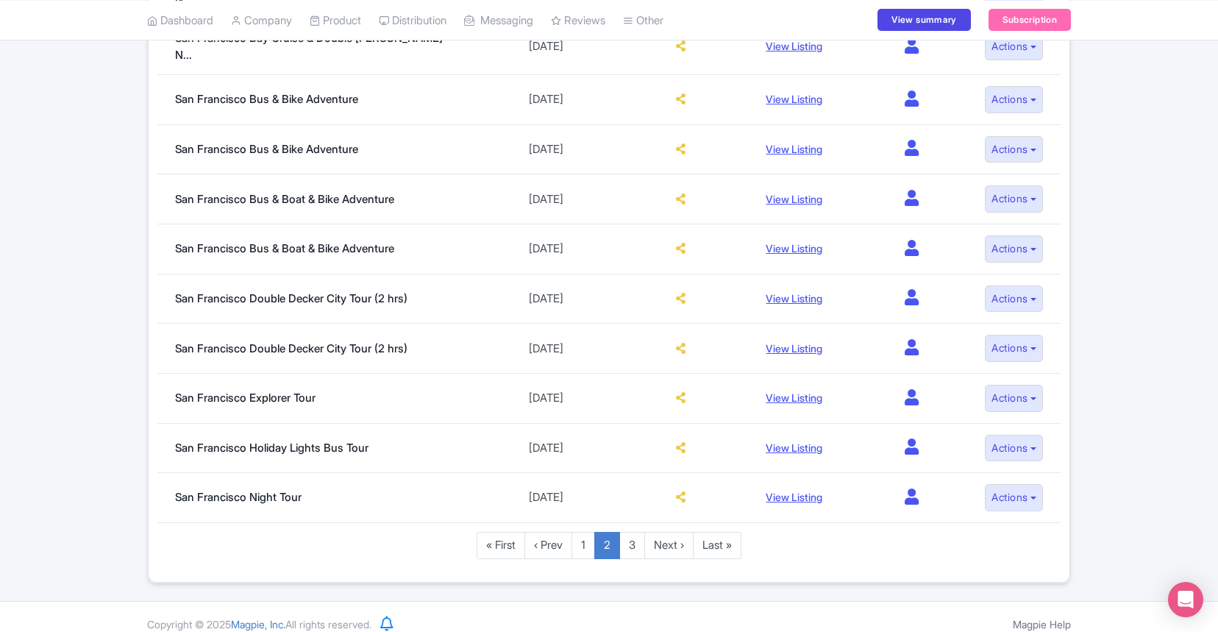
scroll to position [1027, 0]
click at [635, 530] on link "3" at bounding box center [633, 543] width 26 height 27
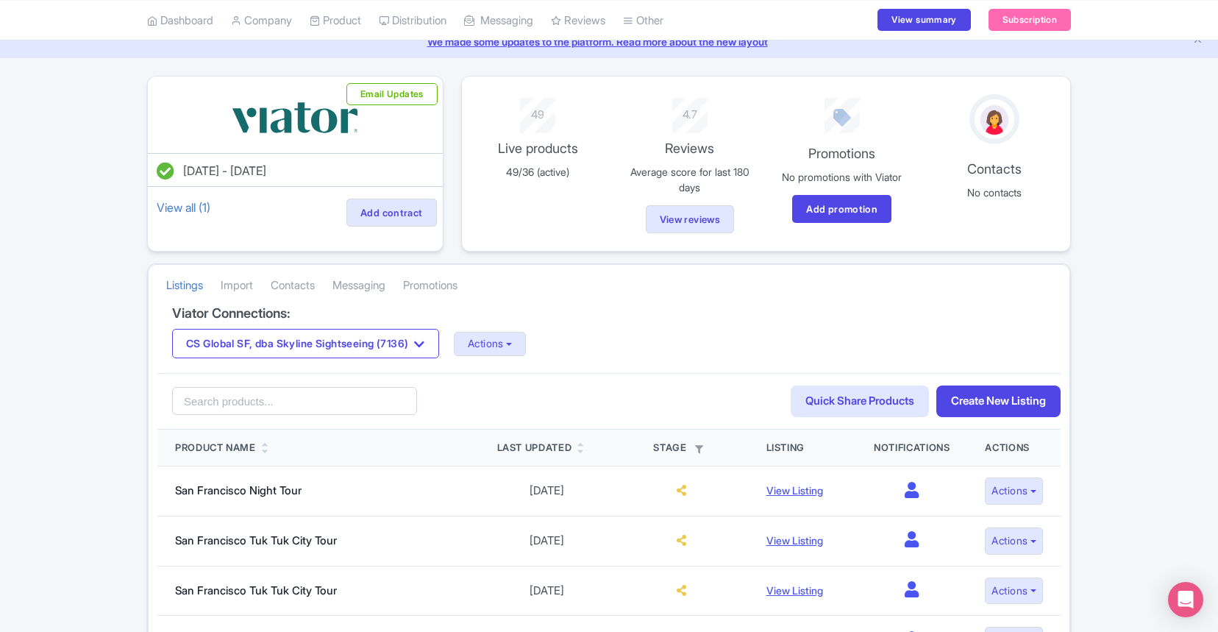
scroll to position [480, 0]
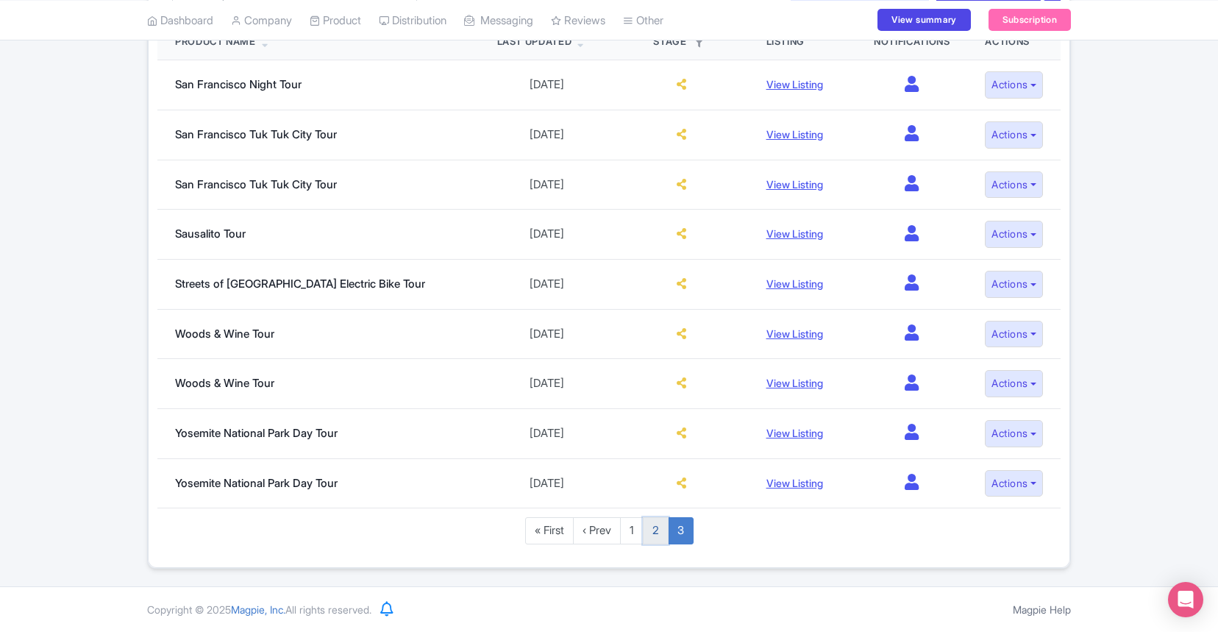
click at [651, 530] on link "2" at bounding box center [656, 530] width 26 height 27
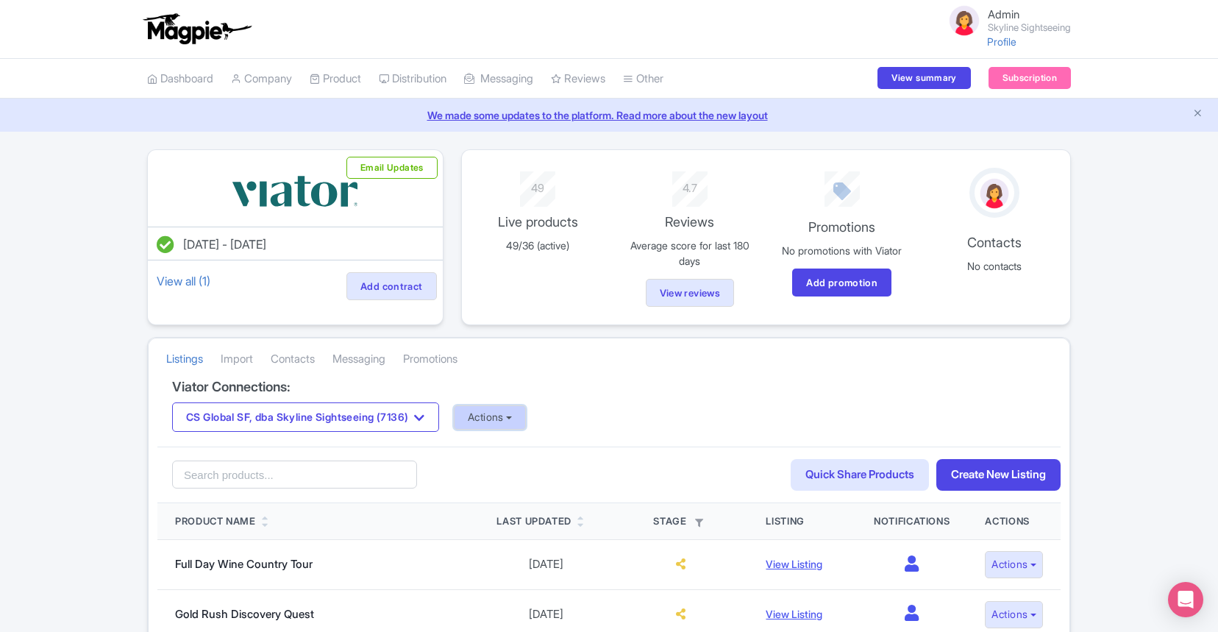
click at [485, 423] on button "Actions" at bounding box center [490, 417] width 73 height 24
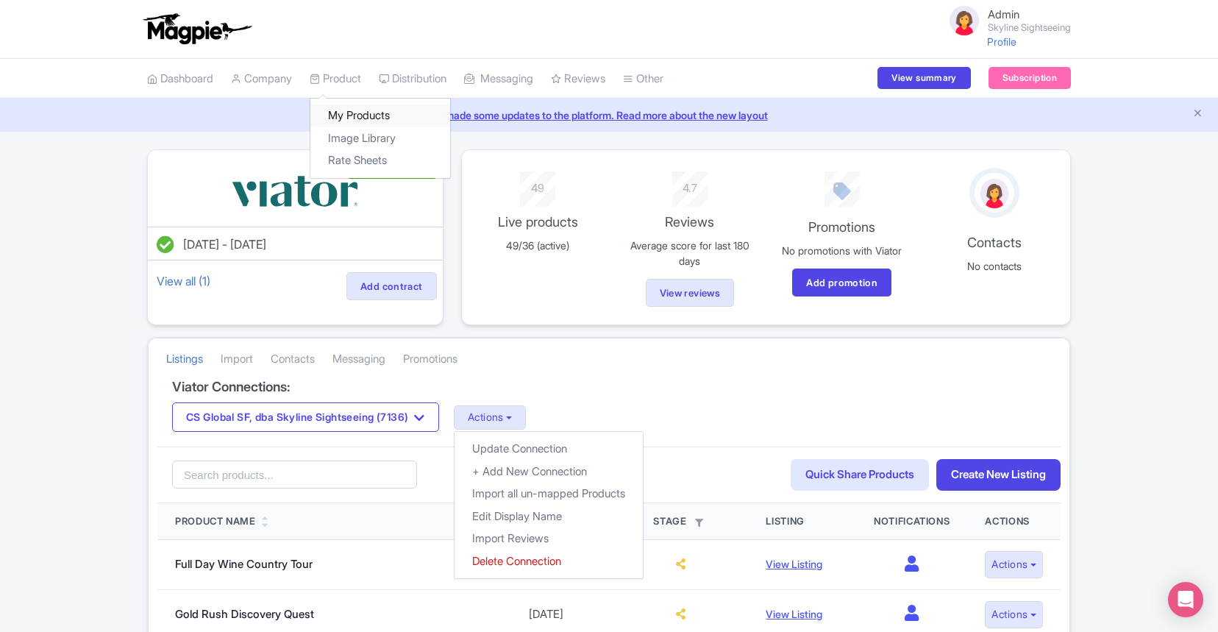
click at [369, 113] on link "My Products" at bounding box center [381, 115] width 140 height 23
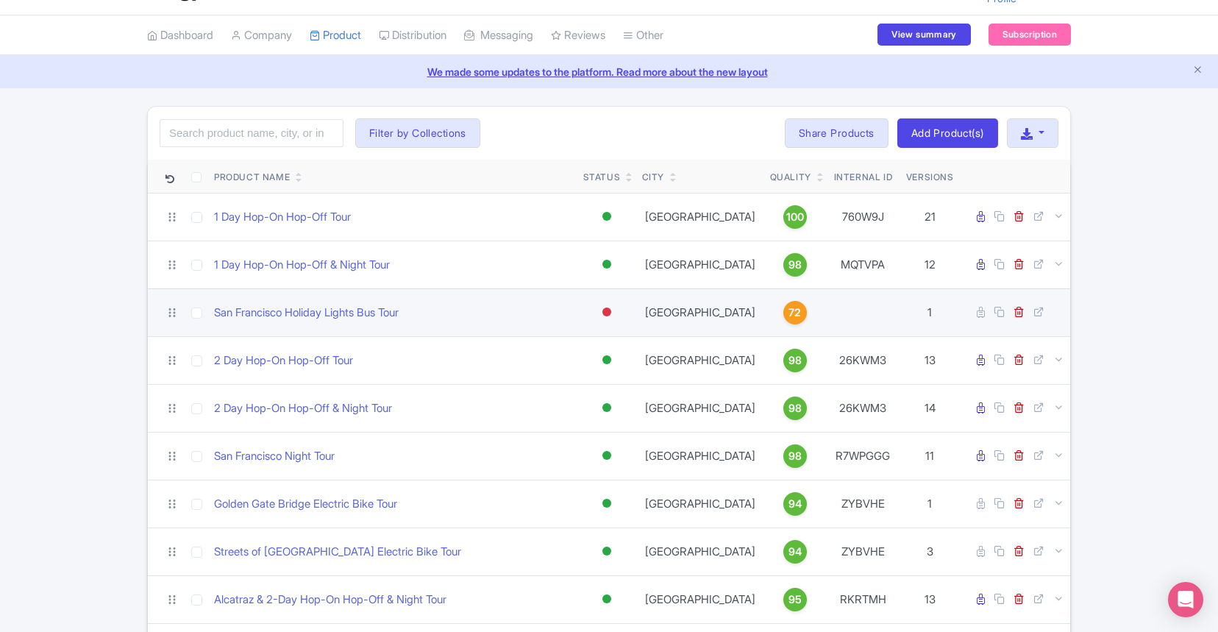
scroll to position [63, 0]
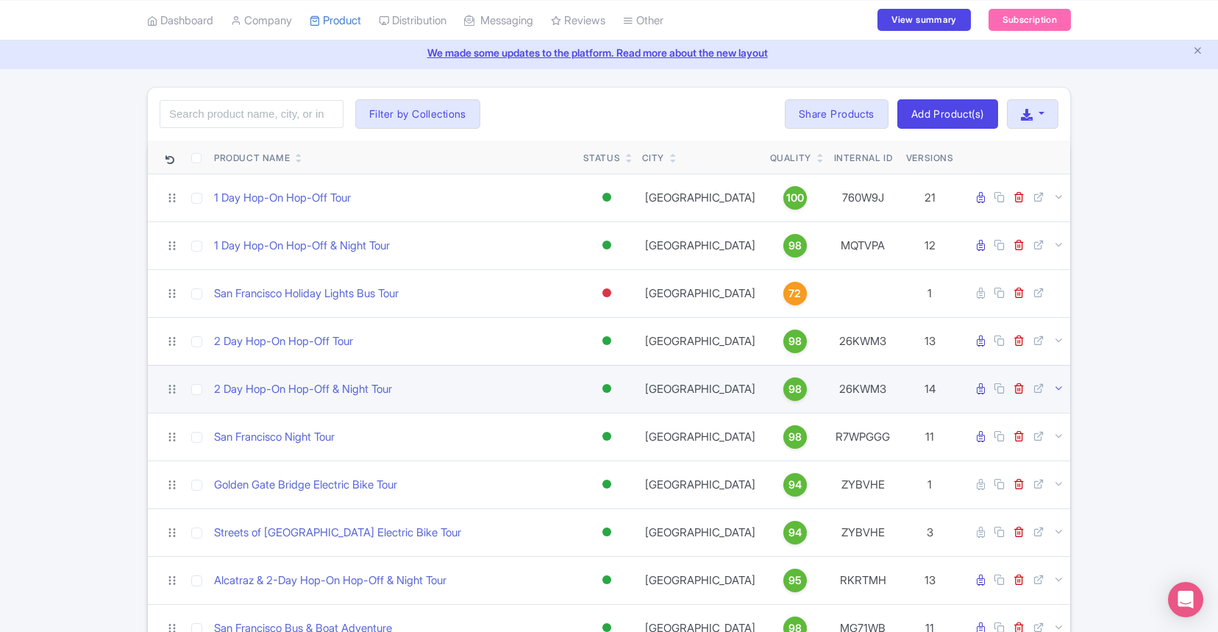
click at [1060, 386] on icon at bounding box center [1059, 388] width 11 height 11
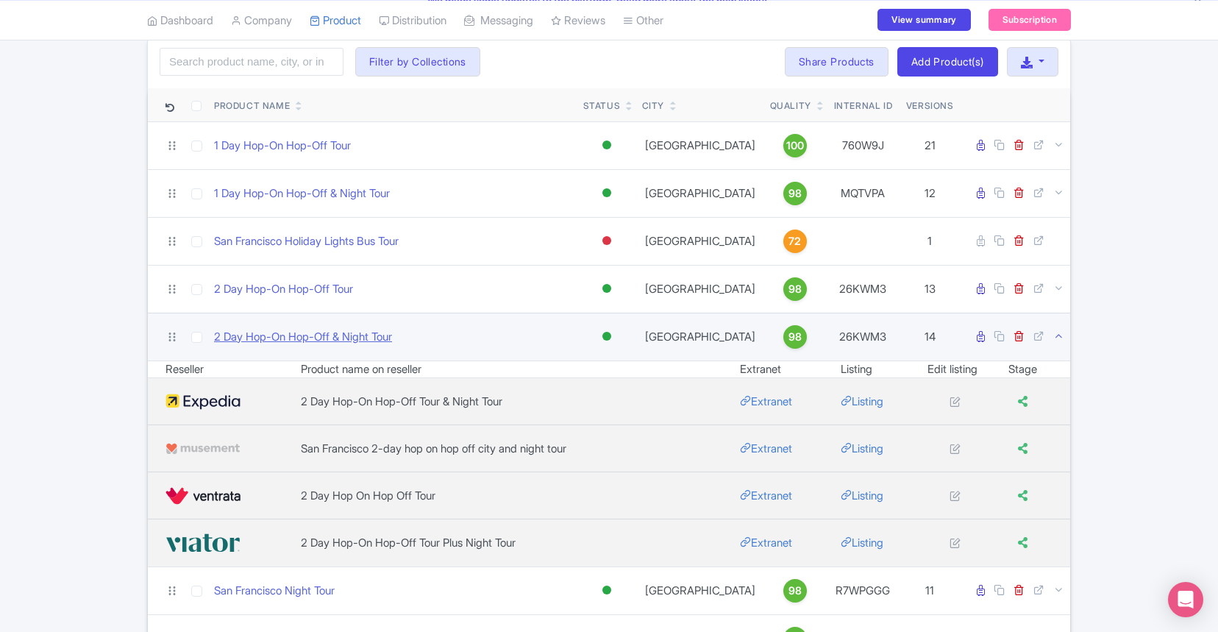
scroll to position [0, 0]
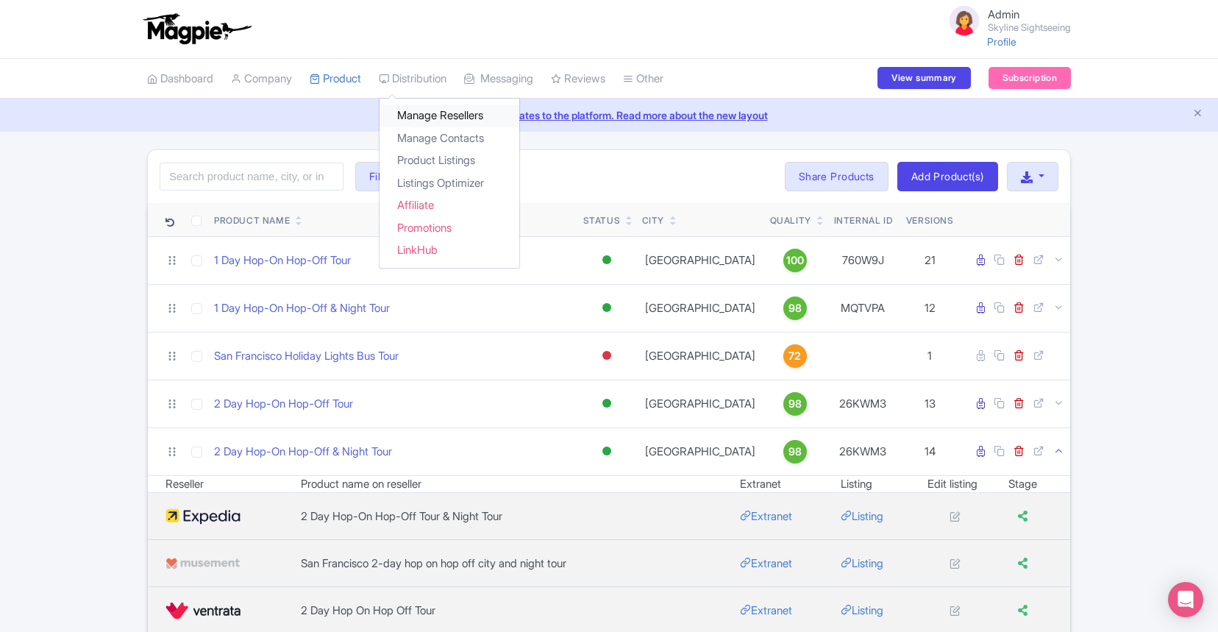
click at [413, 115] on link "Manage Resellers" at bounding box center [450, 115] width 140 height 23
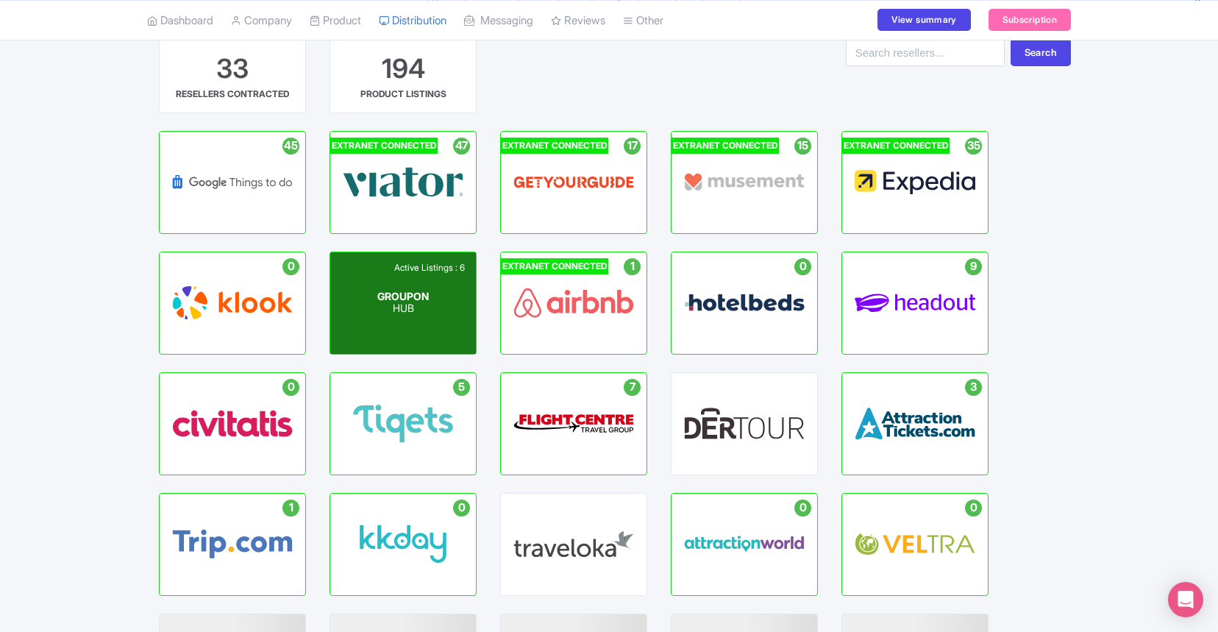
scroll to position [113, 0]
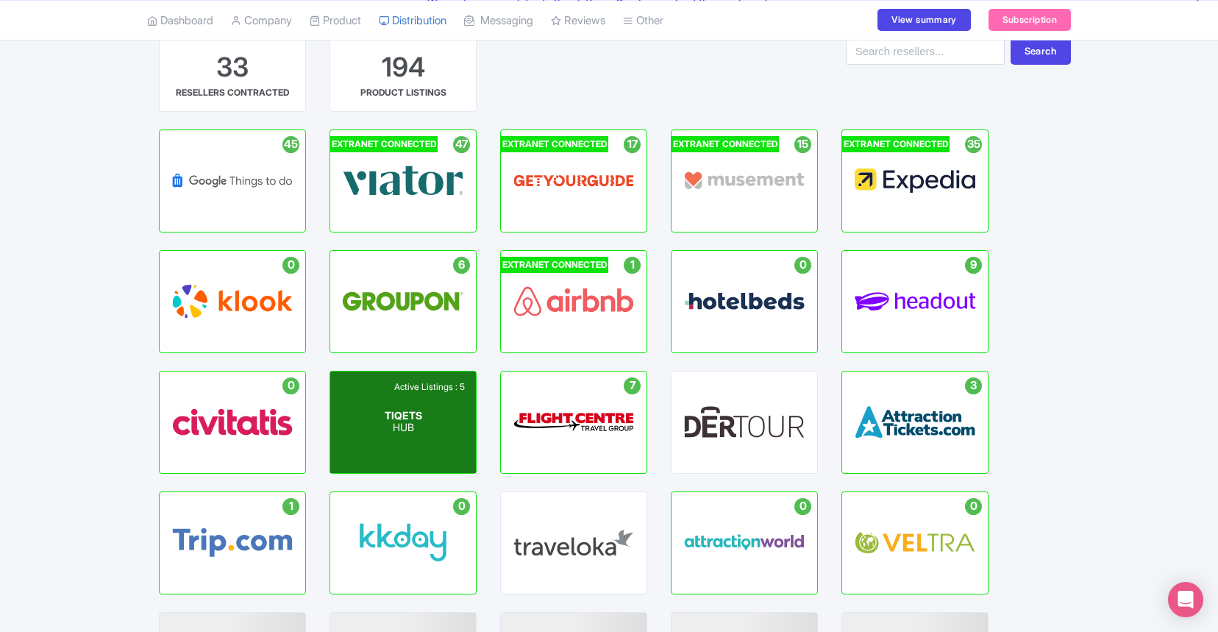
click at [388, 430] on p "HUB" at bounding box center [404, 428] width 38 height 13
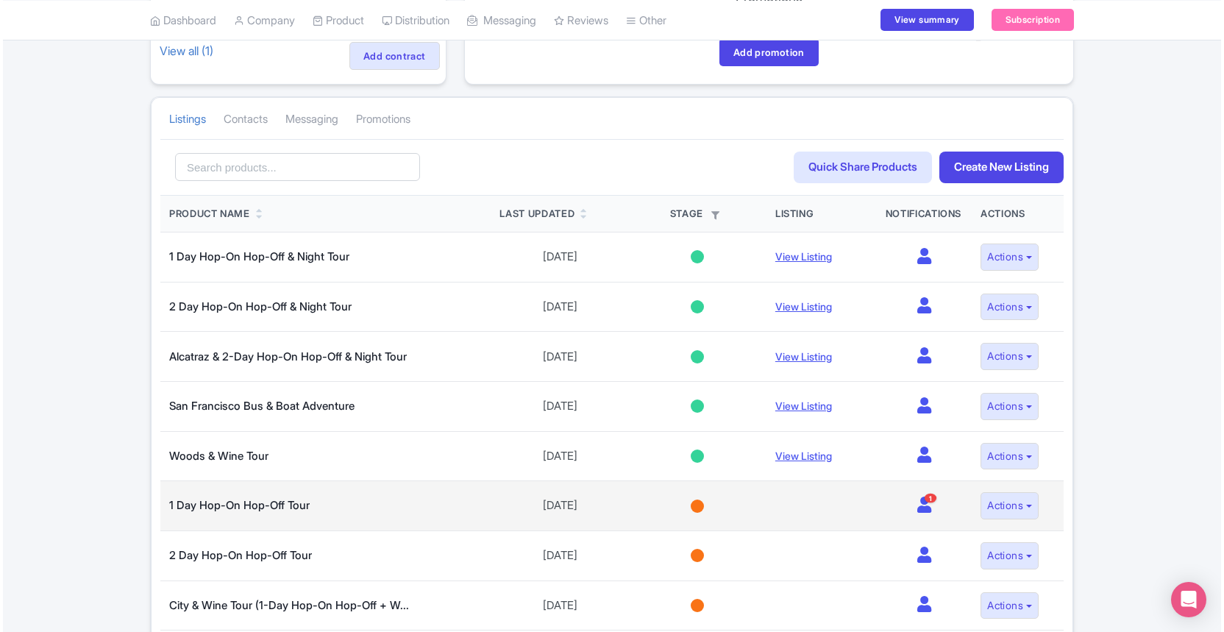
scroll to position [199, 0]
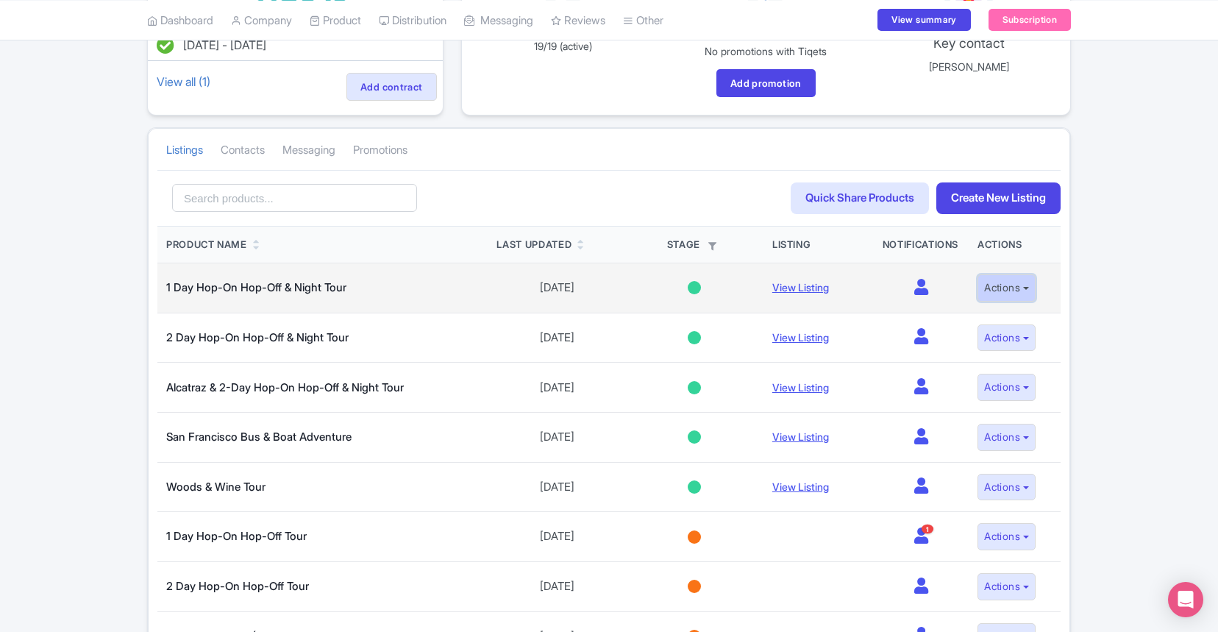
click at [1016, 287] on button "Actions" at bounding box center [1007, 287] width 58 height 27
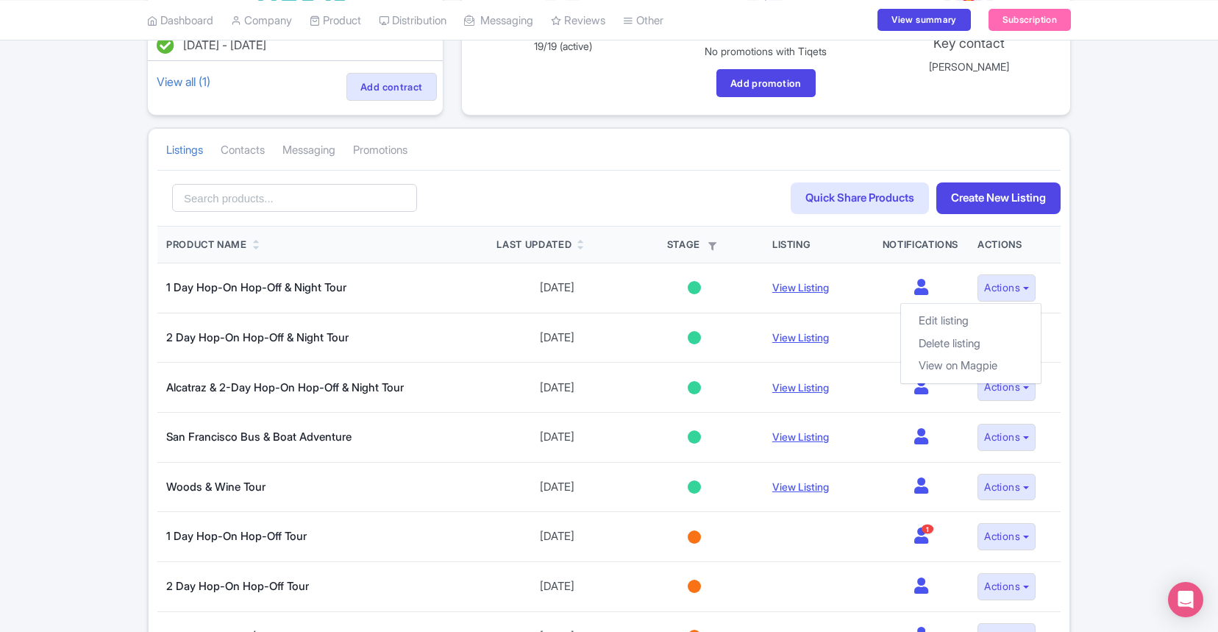
click at [1087, 213] on div "Apr 07, 2022 - Apr 07, 2023 View all (1) Add contract Email Updates 19 Live pro…" at bounding box center [609, 594] width 1218 height 1288
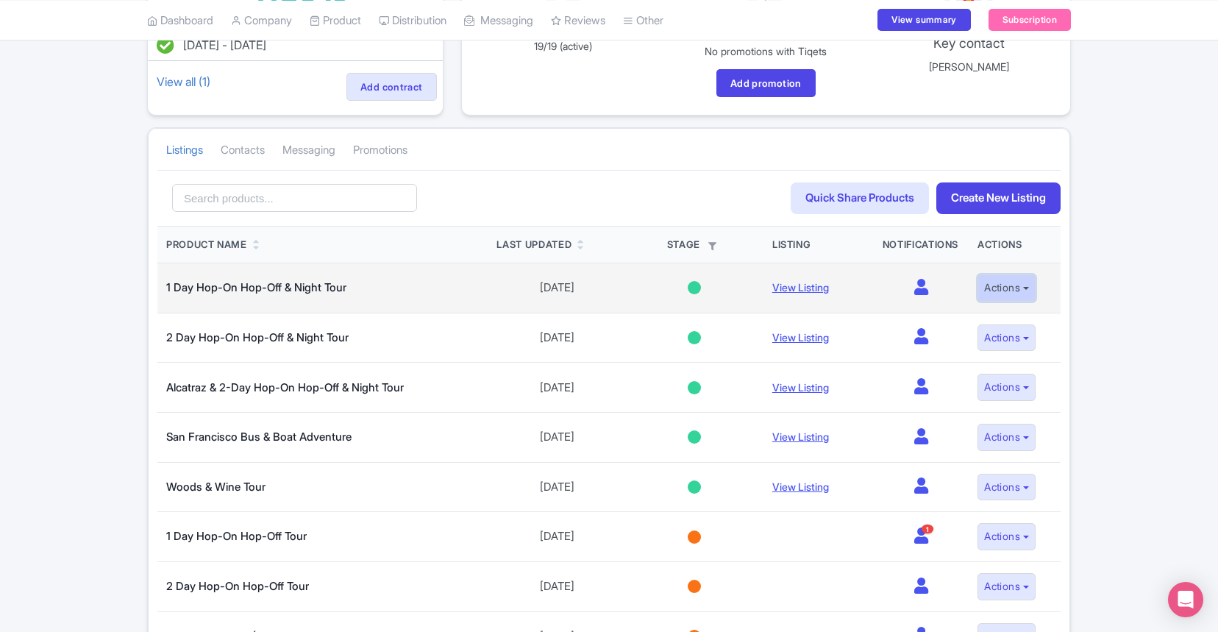
click at [1005, 294] on button "Actions" at bounding box center [1007, 287] width 58 height 27
click at [976, 324] on link "Edit listing" at bounding box center [971, 321] width 140 height 23
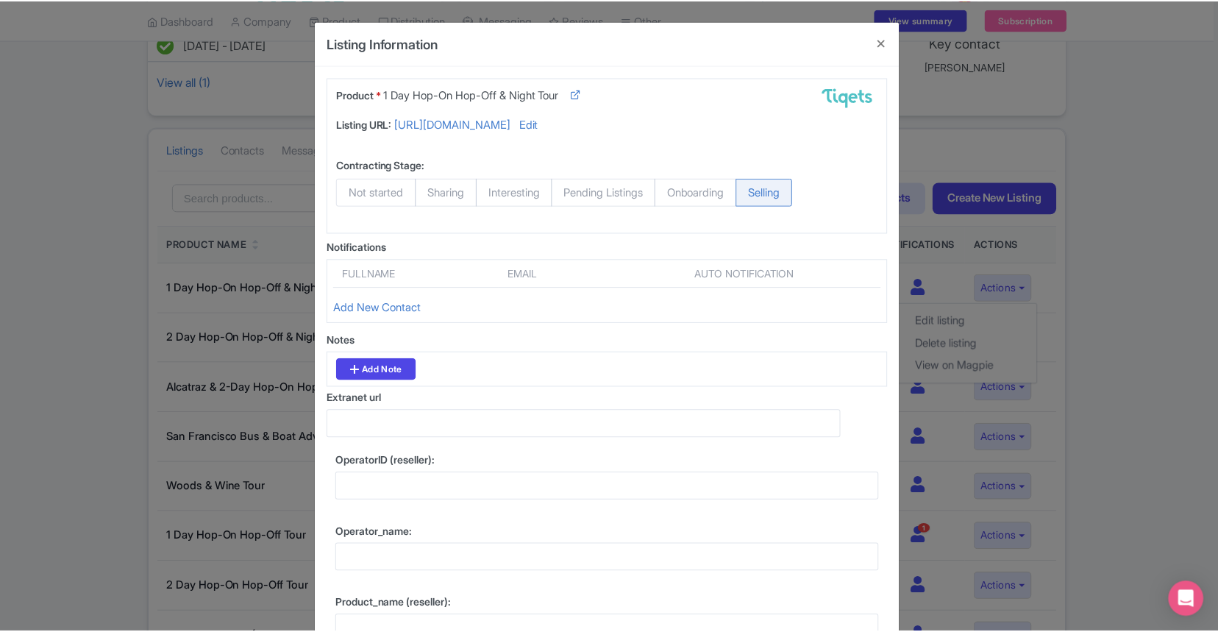
scroll to position [22, 0]
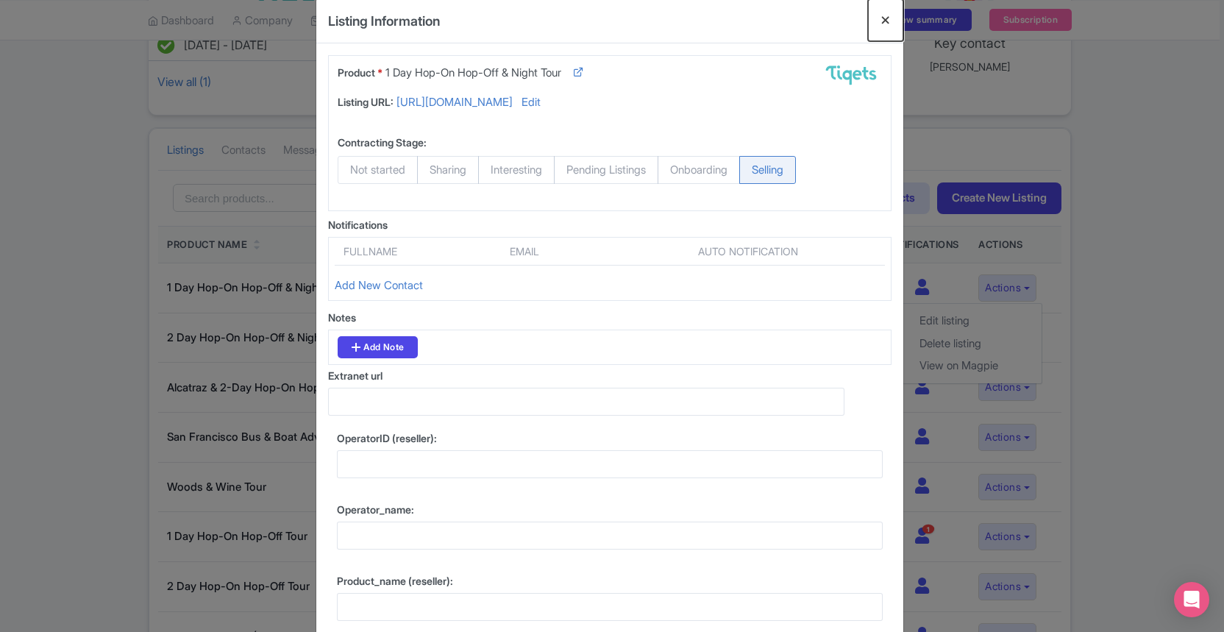
click at [882, 20] on button "Close" at bounding box center [885, 20] width 35 height 42
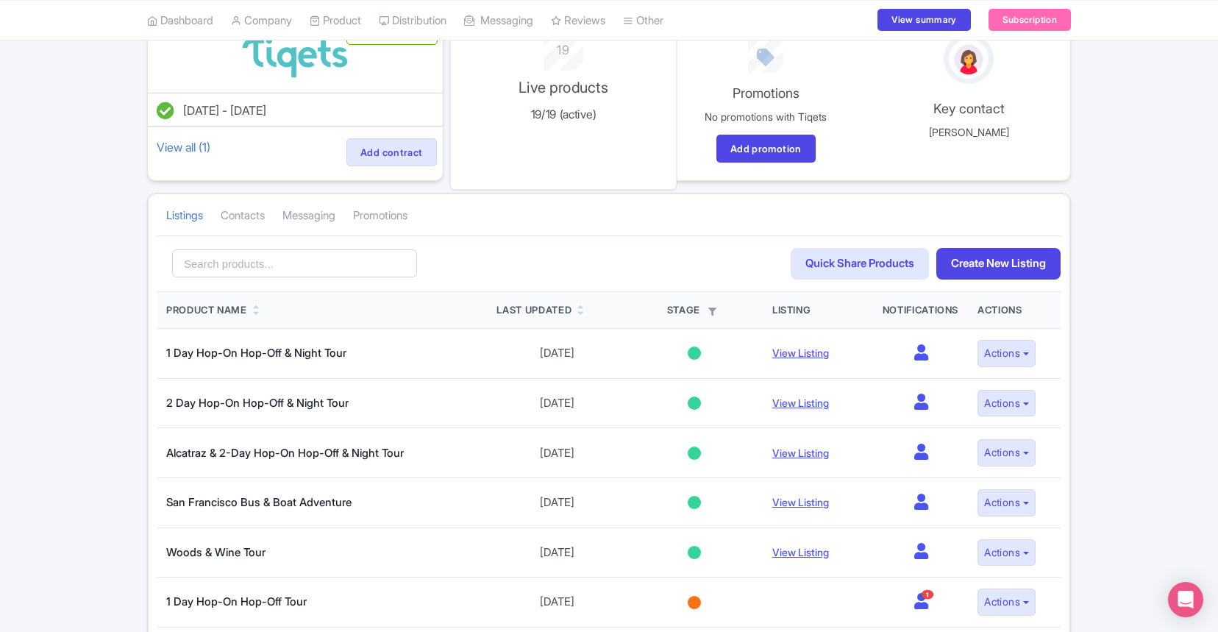
scroll to position [0, 0]
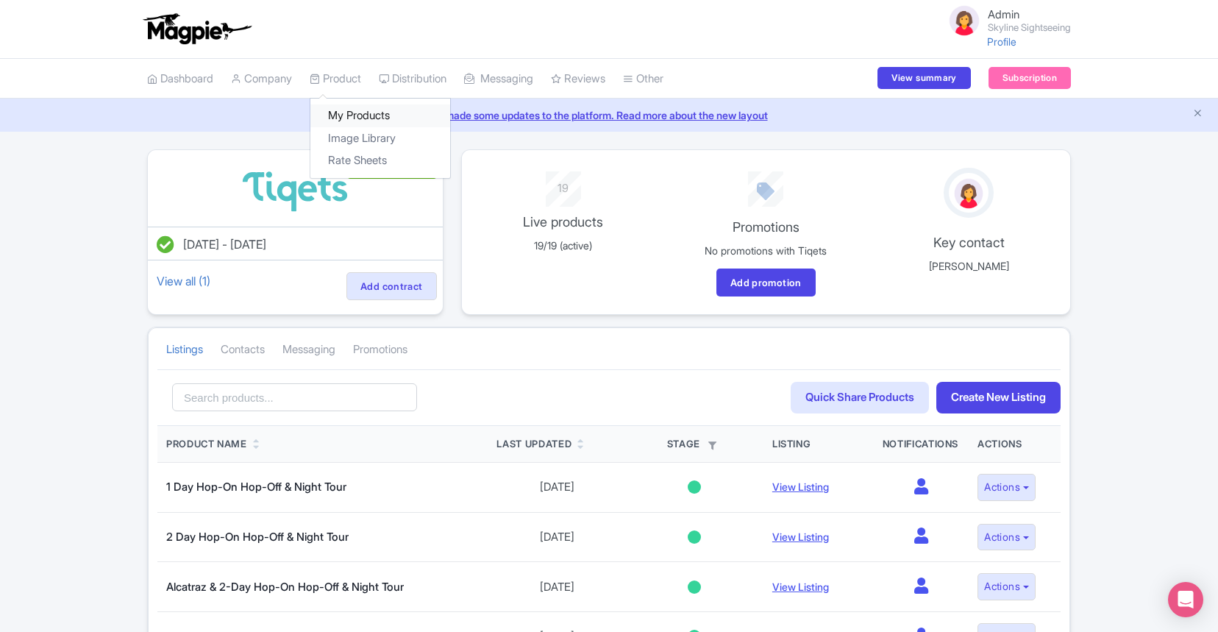
click at [349, 110] on link "My Products" at bounding box center [381, 115] width 140 height 23
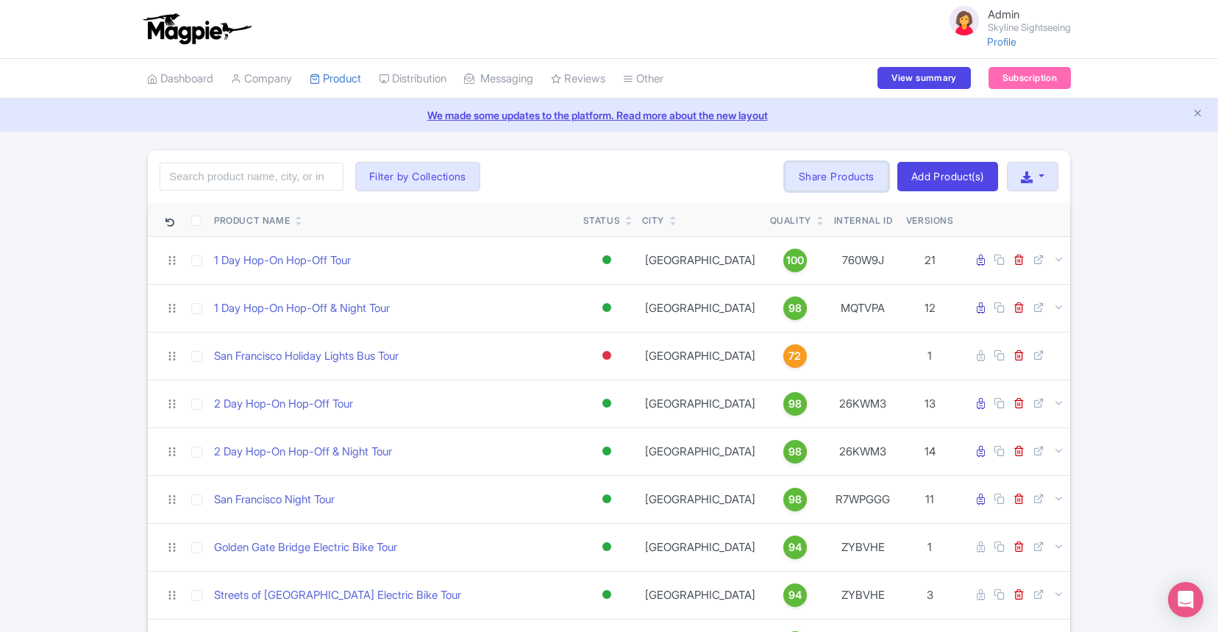
click at [838, 182] on link "Share Products" at bounding box center [837, 176] width 104 height 29
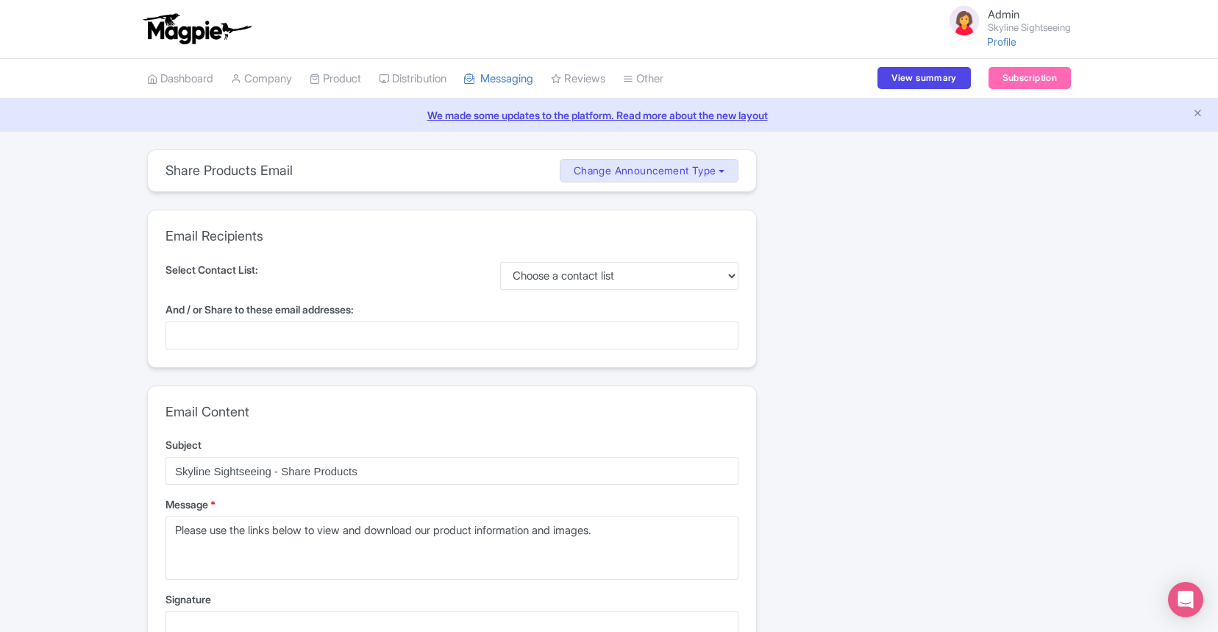
click at [392, 343] on div at bounding box center [452, 336] width 573 height 28
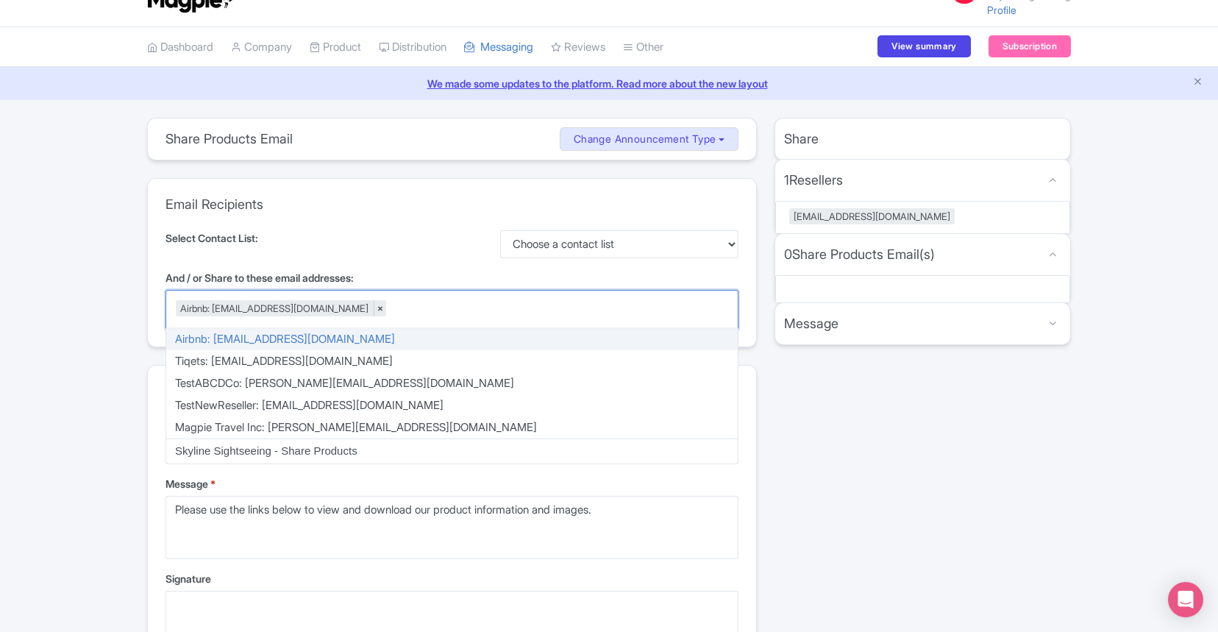
scroll to position [45, 0]
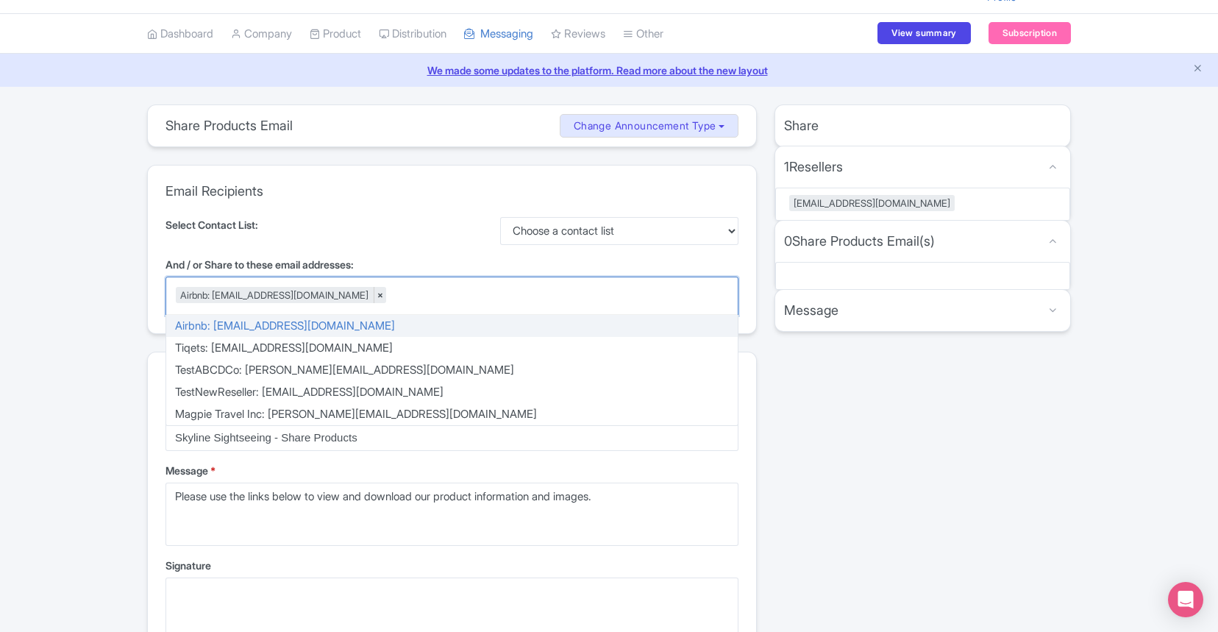
click at [429, 234] on div "Select Contact List: Choose a contact list PRICING & PRODUCT Updates" at bounding box center [452, 231] width 573 height 28
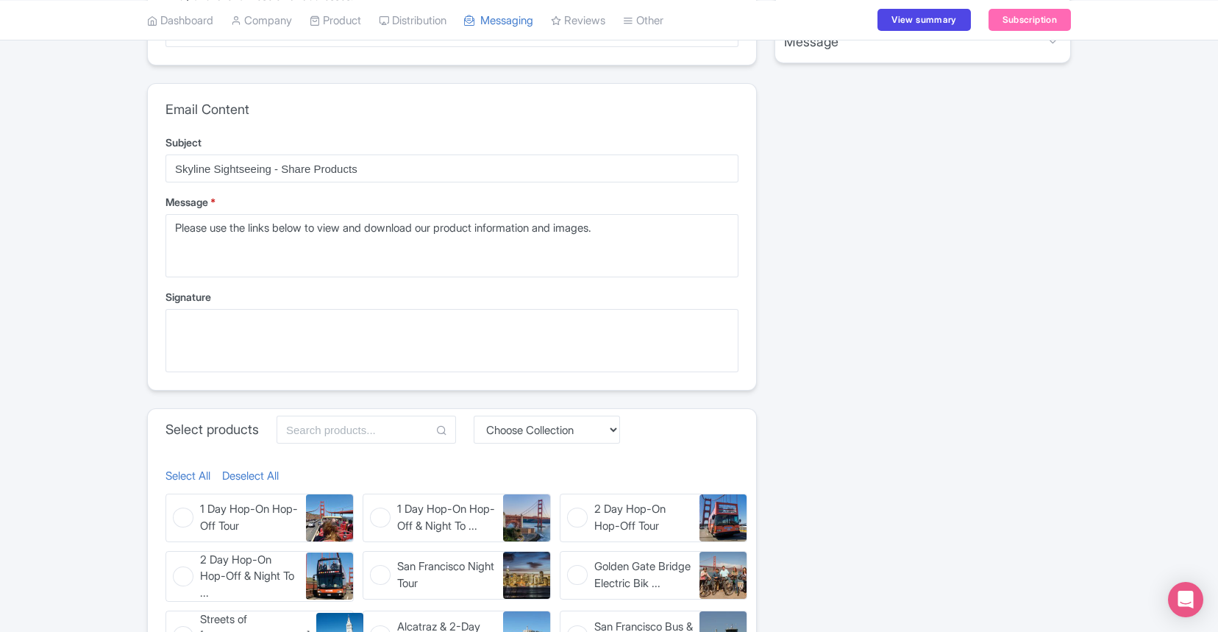
scroll to position [314, 0]
click at [185, 517] on figure "1 Day Hop-On Hop-Off Tour 1 Day Hop-On Hop-Off Tour" at bounding box center [260, 517] width 188 height 49
click at [175, 503] on input "1 Day Hop-On Hop-Off Tour 1 Day Hop-On Hop-Off Tour" at bounding box center [171, 498] width 10 height 10
checkbox input "true"
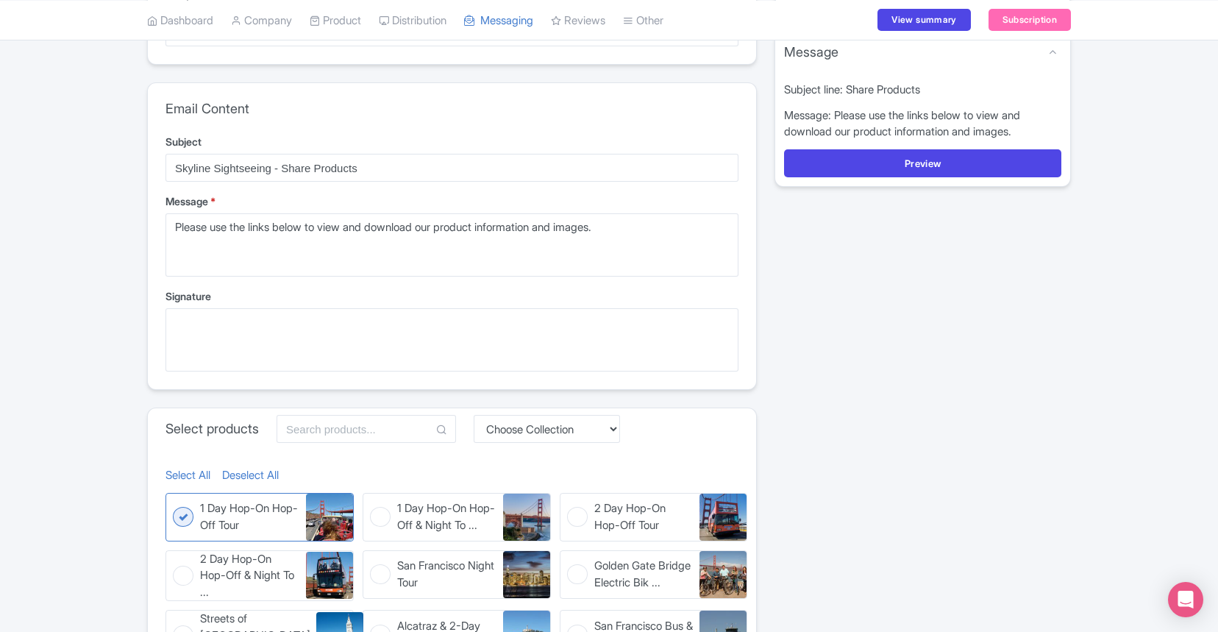
click at [189, 573] on figure "2 Day Hop-On Hop-Off & Night To ... 2 Day Hop-On Hop-Off & Night Tour" at bounding box center [260, 576] width 188 height 52
click at [175, 560] on input "2 Day Hop-On Hop-Off & Night To ... 2 Day Hop-On Hop-Off & Night Tour" at bounding box center [171, 555] width 10 height 10
checkbox input "true"
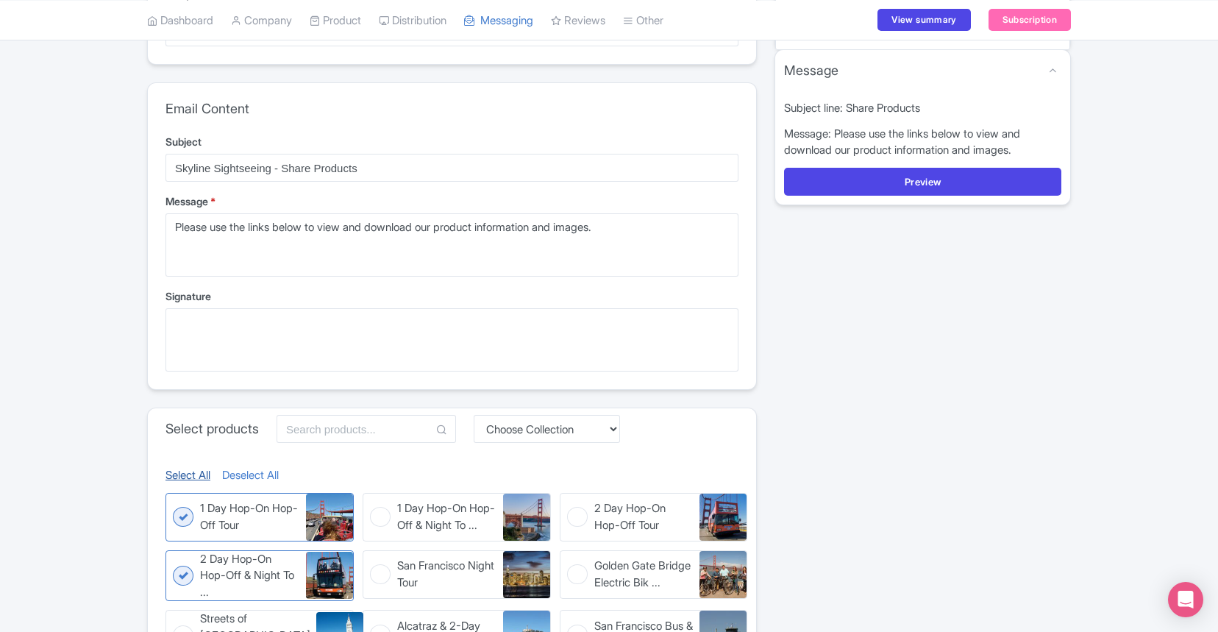
click at [196, 469] on link "Select All" at bounding box center [188, 475] width 45 height 17
checkbox input "true"
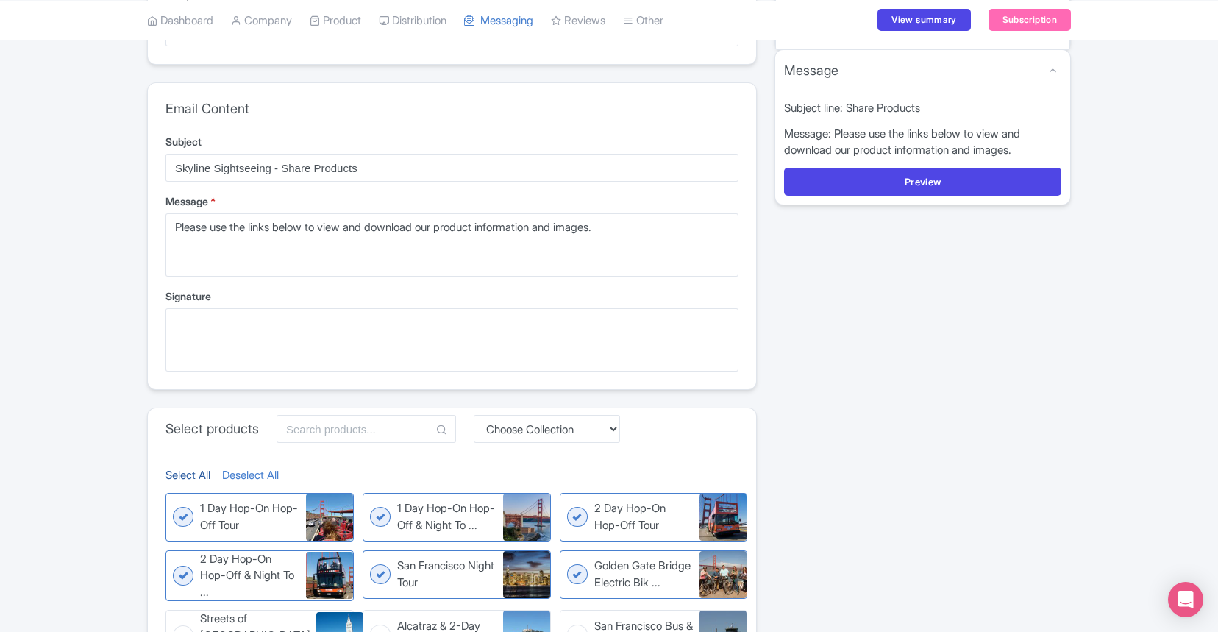
checkbox input "true"
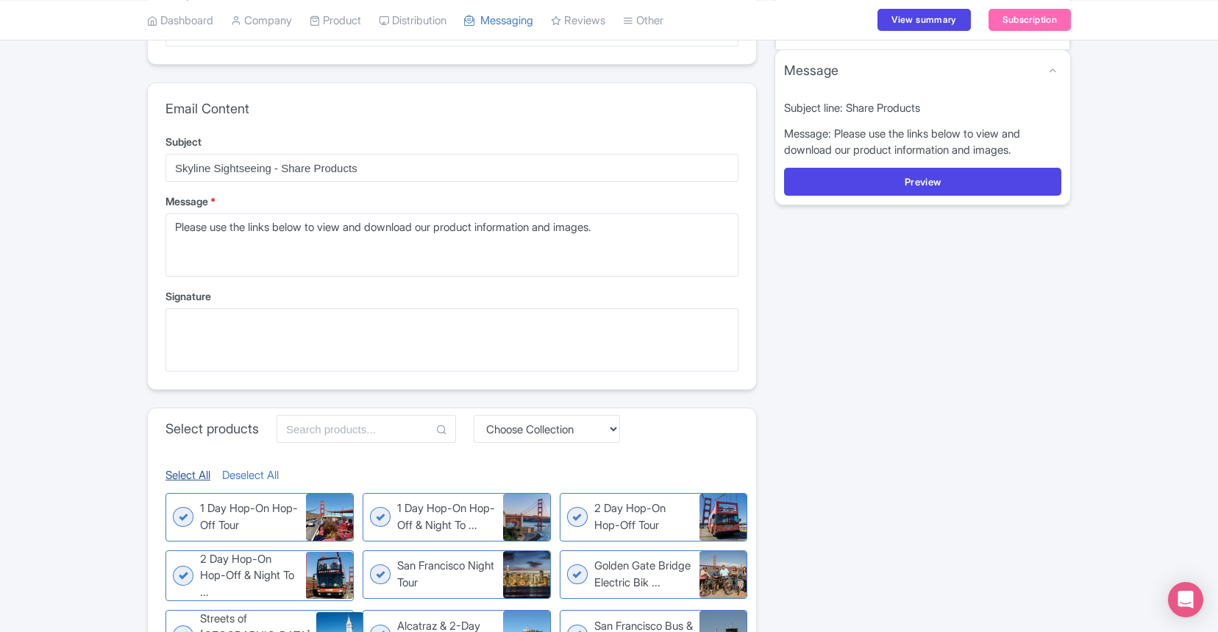
checkbox input "true"
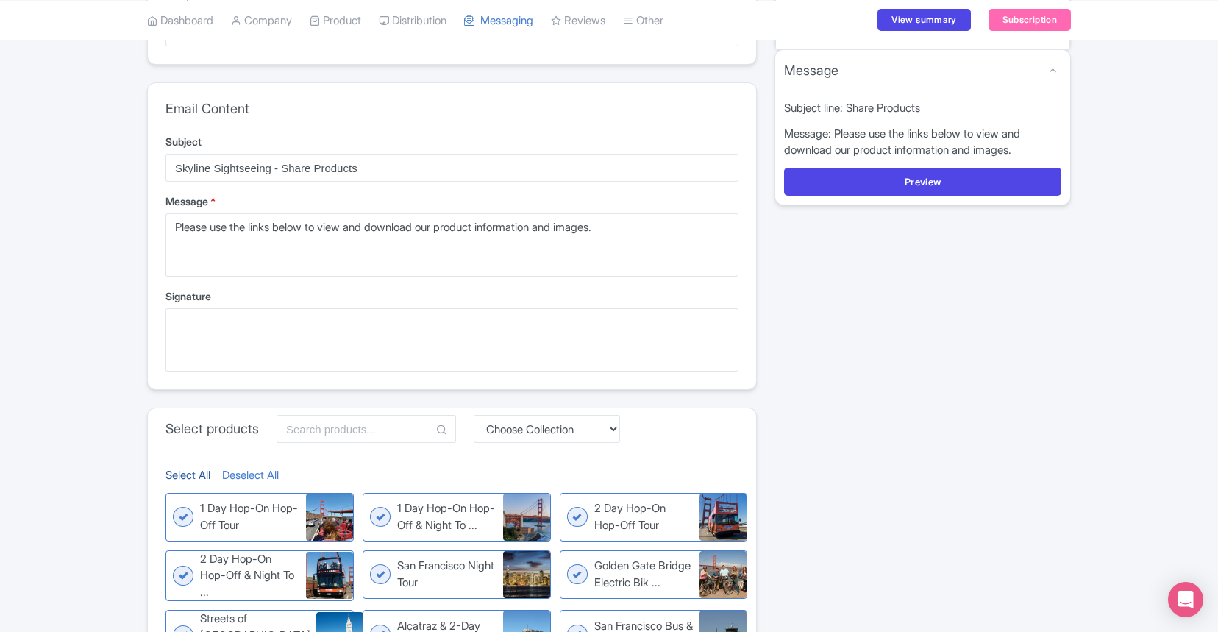
checkbox input "true"
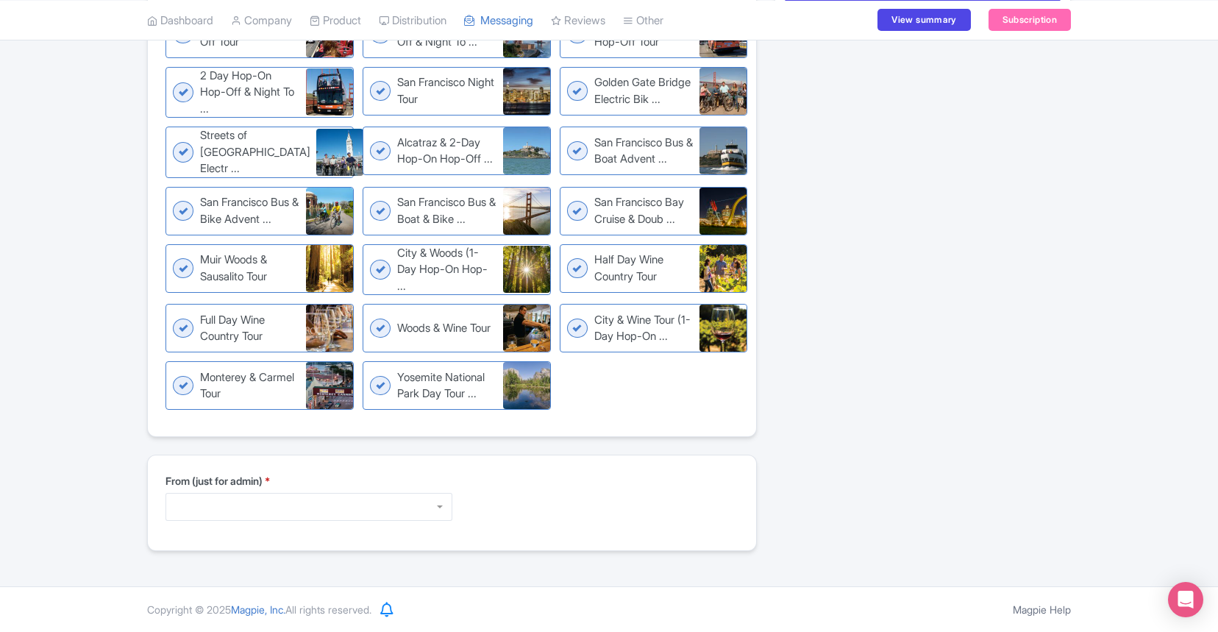
click at [299, 502] on div at bounding box center [309, 507] width 287 height 28
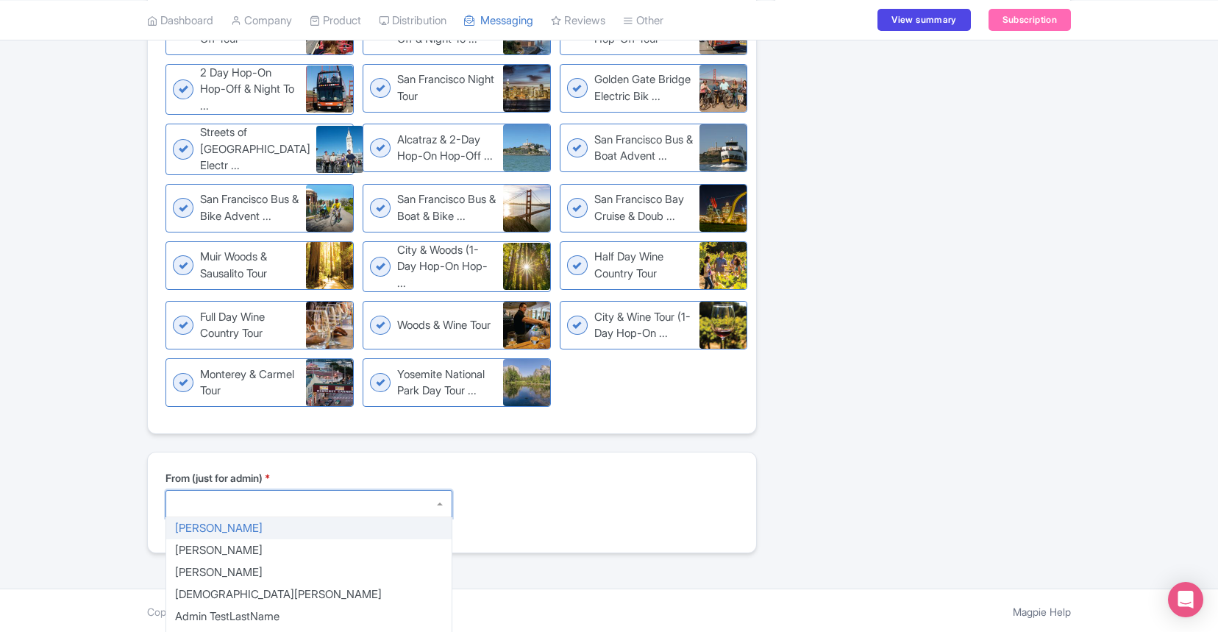
type textarea "Sarah Nielsen sarah+skyline@magpie.travel"
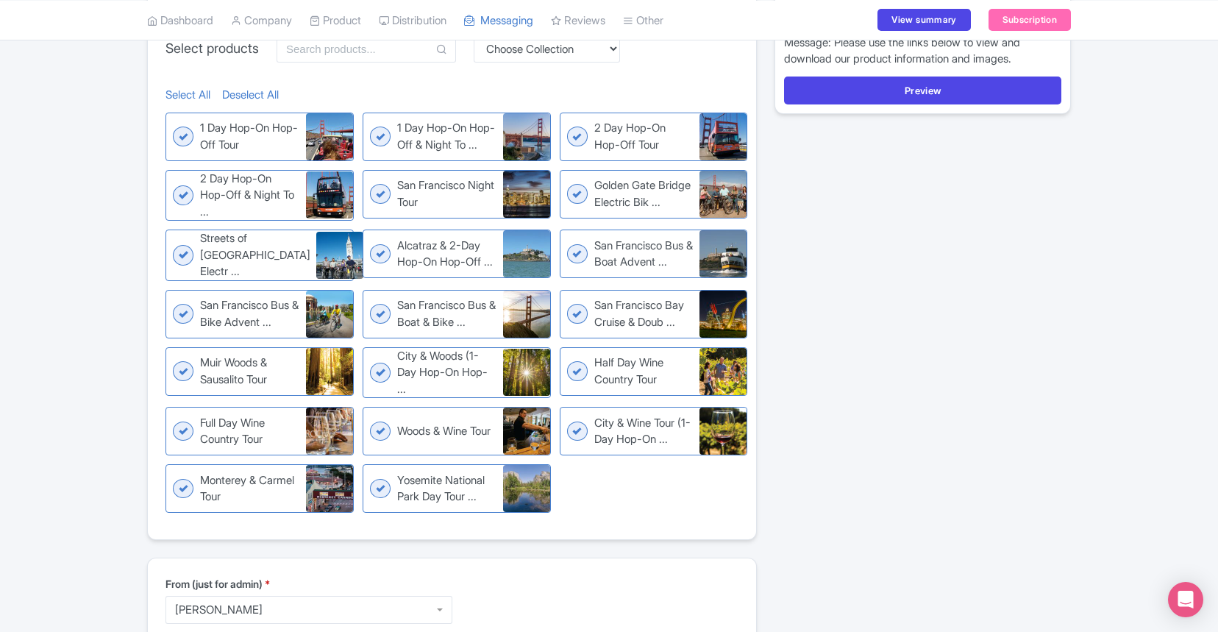
scroll to position [273, 0]
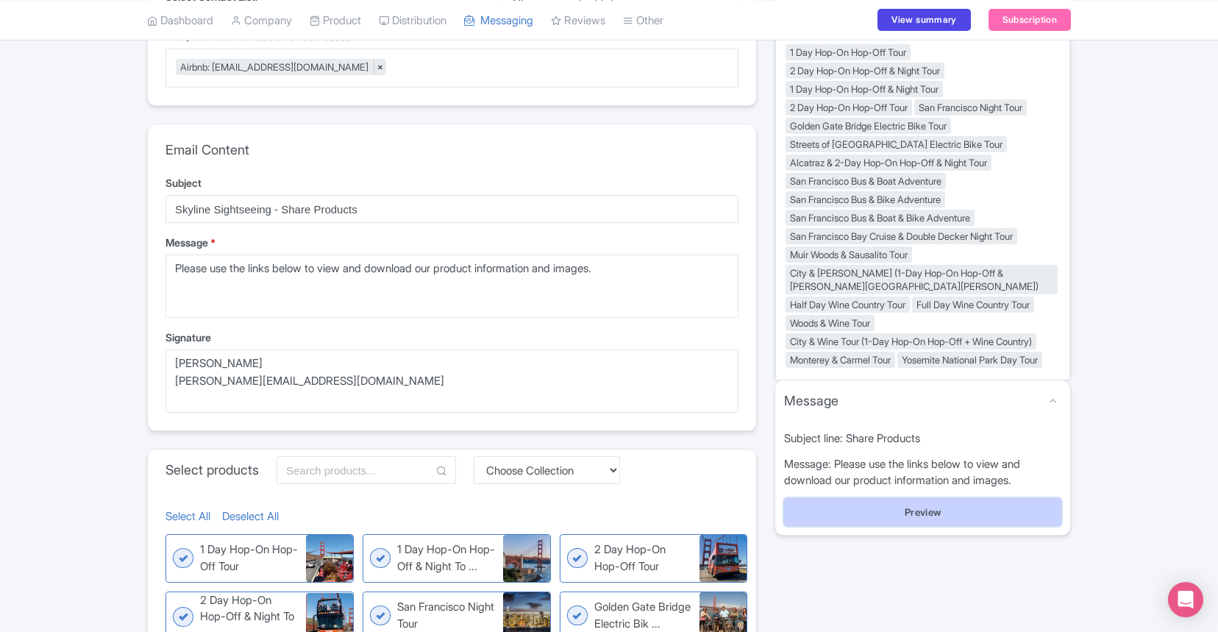
click at [900, 526] on button "Preview" at bounding box center [922, 512] width 277 height 28
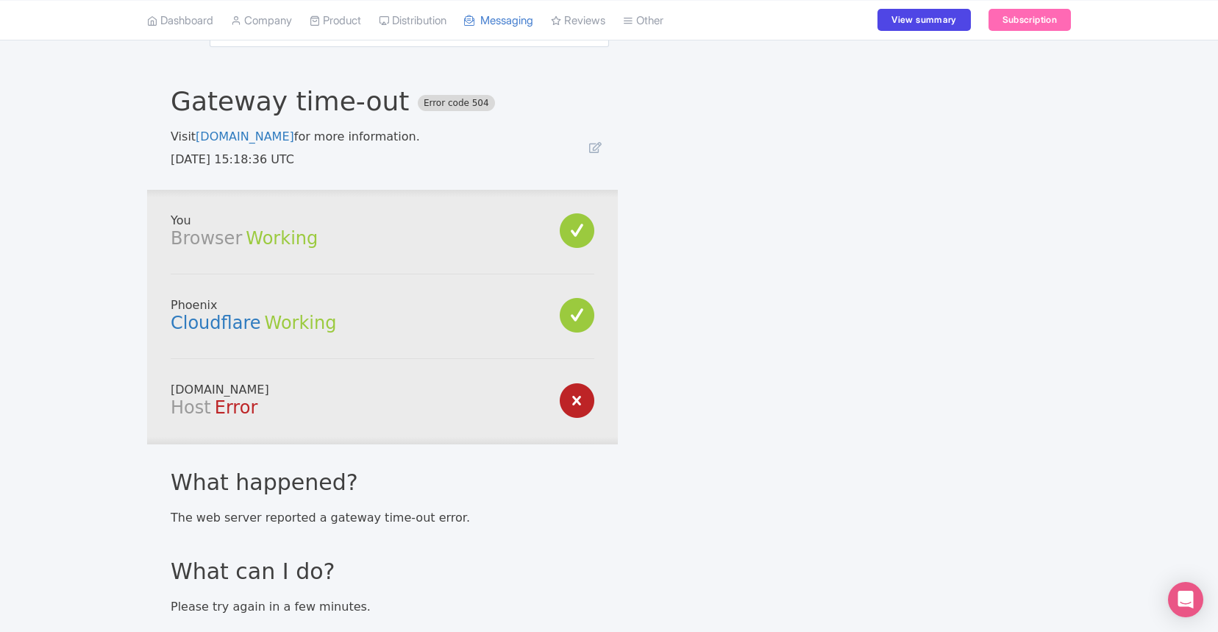
scroll to position [254, 0]
click at [345, 52] on link "My Products" at bounding box center [381, 57] width 140 height 23
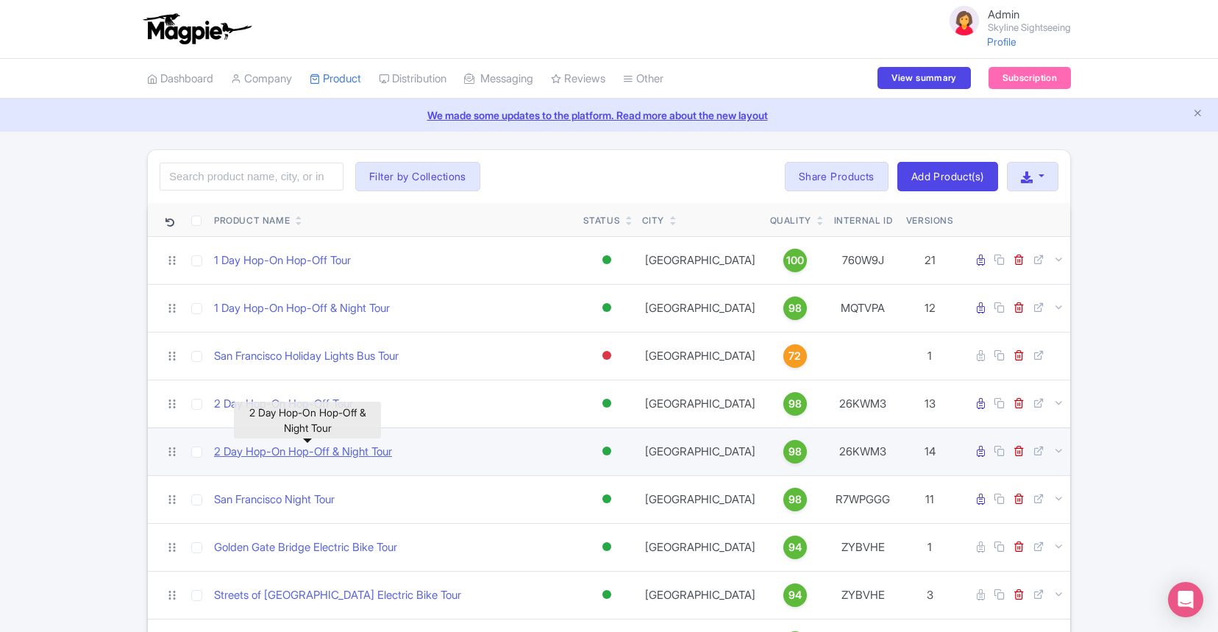
click at [330, 454] on link "2 Day Hop-On Hop-Off & Night Tour" at bounding box center [303, 452] width 178 height 17
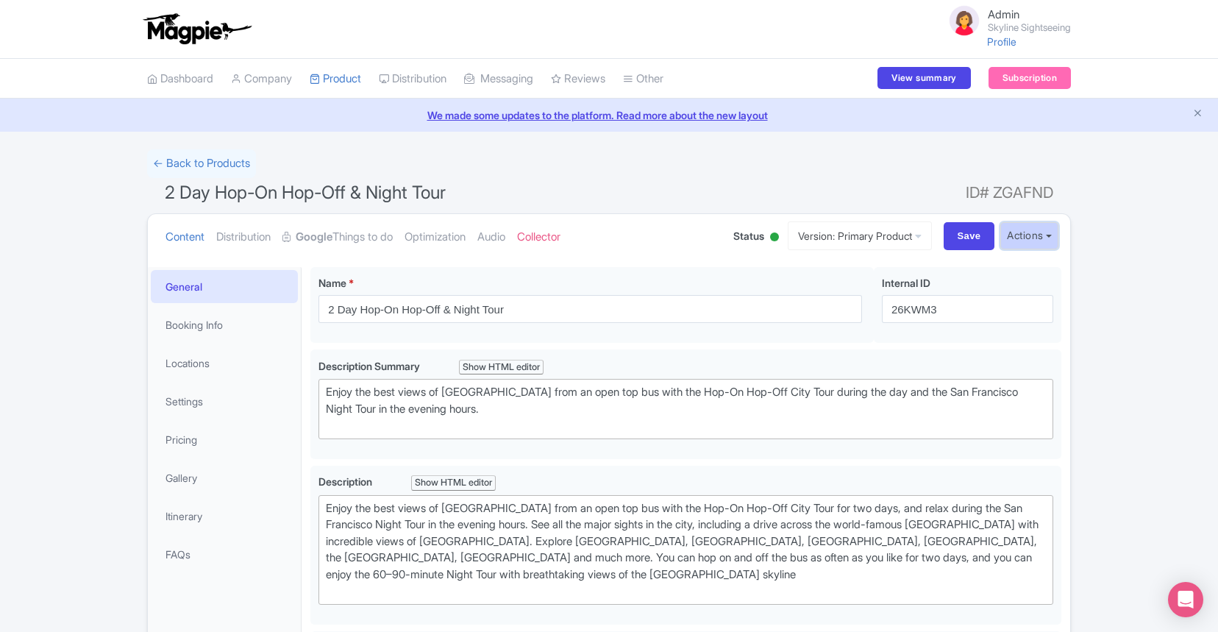
click at [1031, 236] on button "Actions" at bounding box center [1030, 235] width 58 height 27
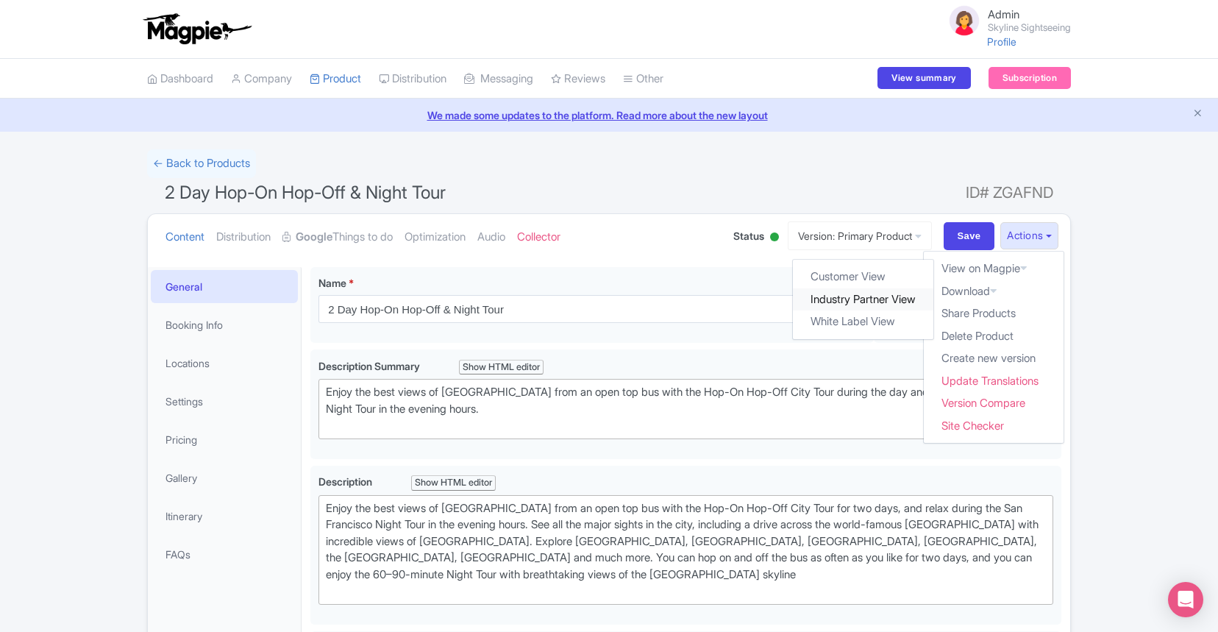
click at [889, 303] on link "Industry Partner View" at bounding box center [864, 299] width 141 height 23
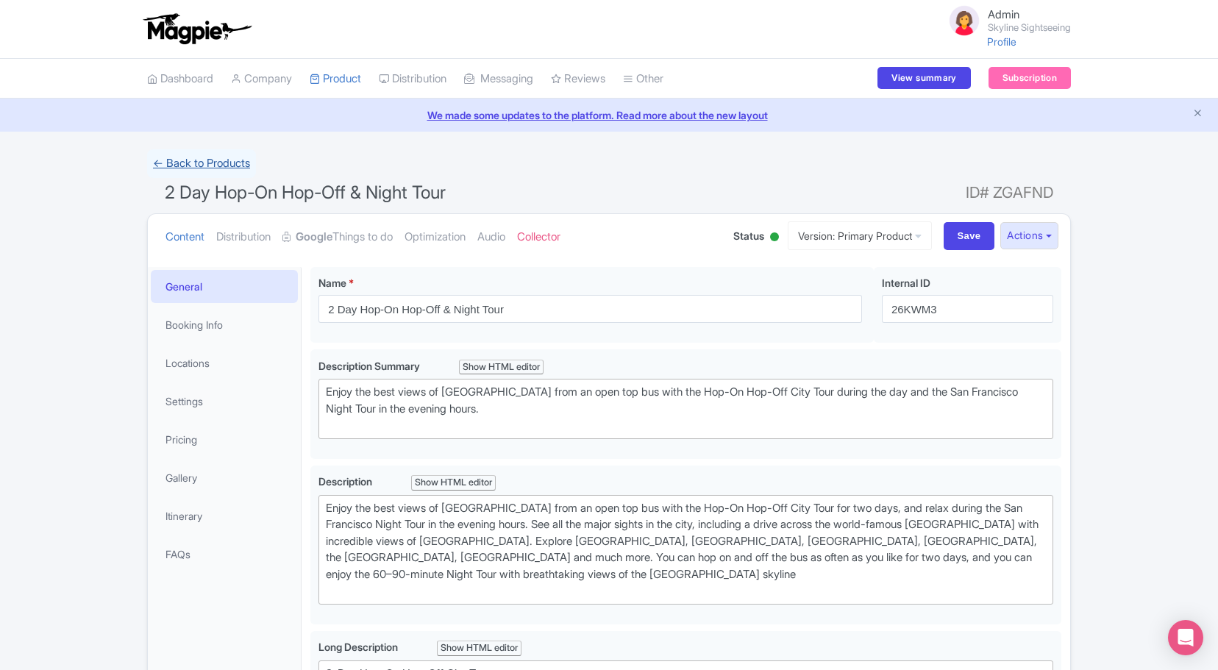
click at [227, 163] on link "← Back to Products" at bounding box center [201, 163] width 109 height 29
